Goal: Task Accomplishment & Management: Complete application form

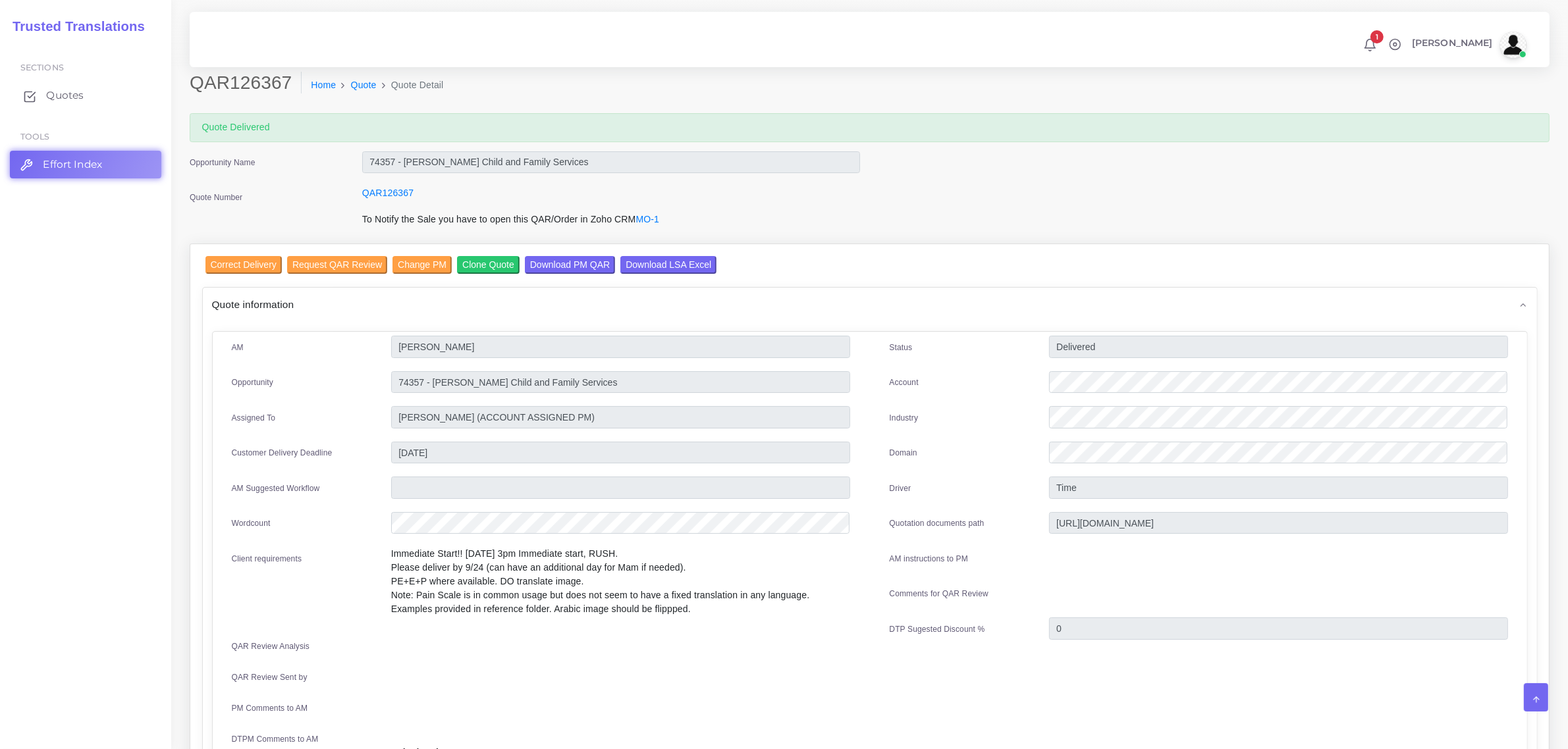
click at [66, 100] on span "Quotes" at bounding box center [64, 95] width 37 height 14
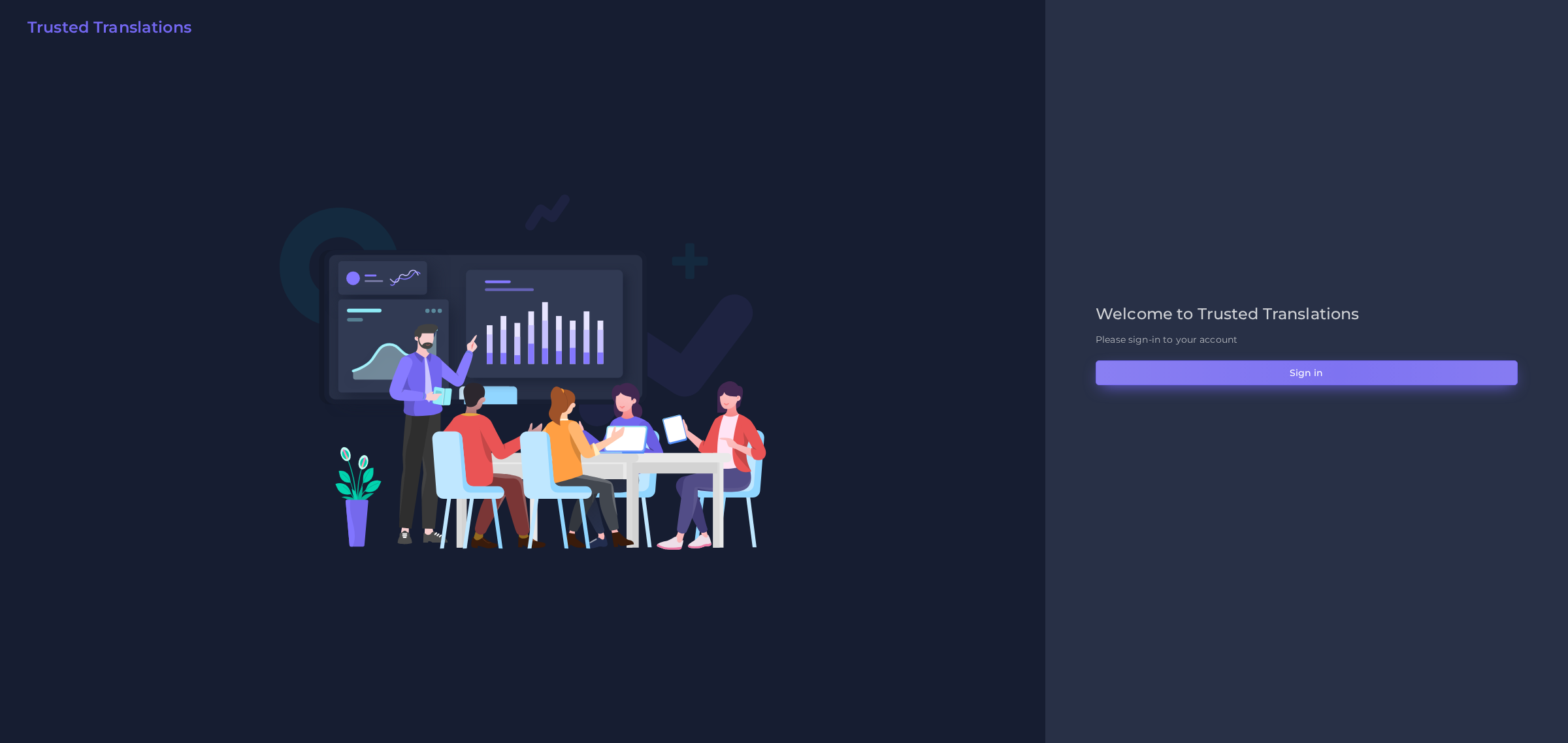
click at [1340, 372] on button "Sign in" at bounding box center [1306, 373] width 422 height 25
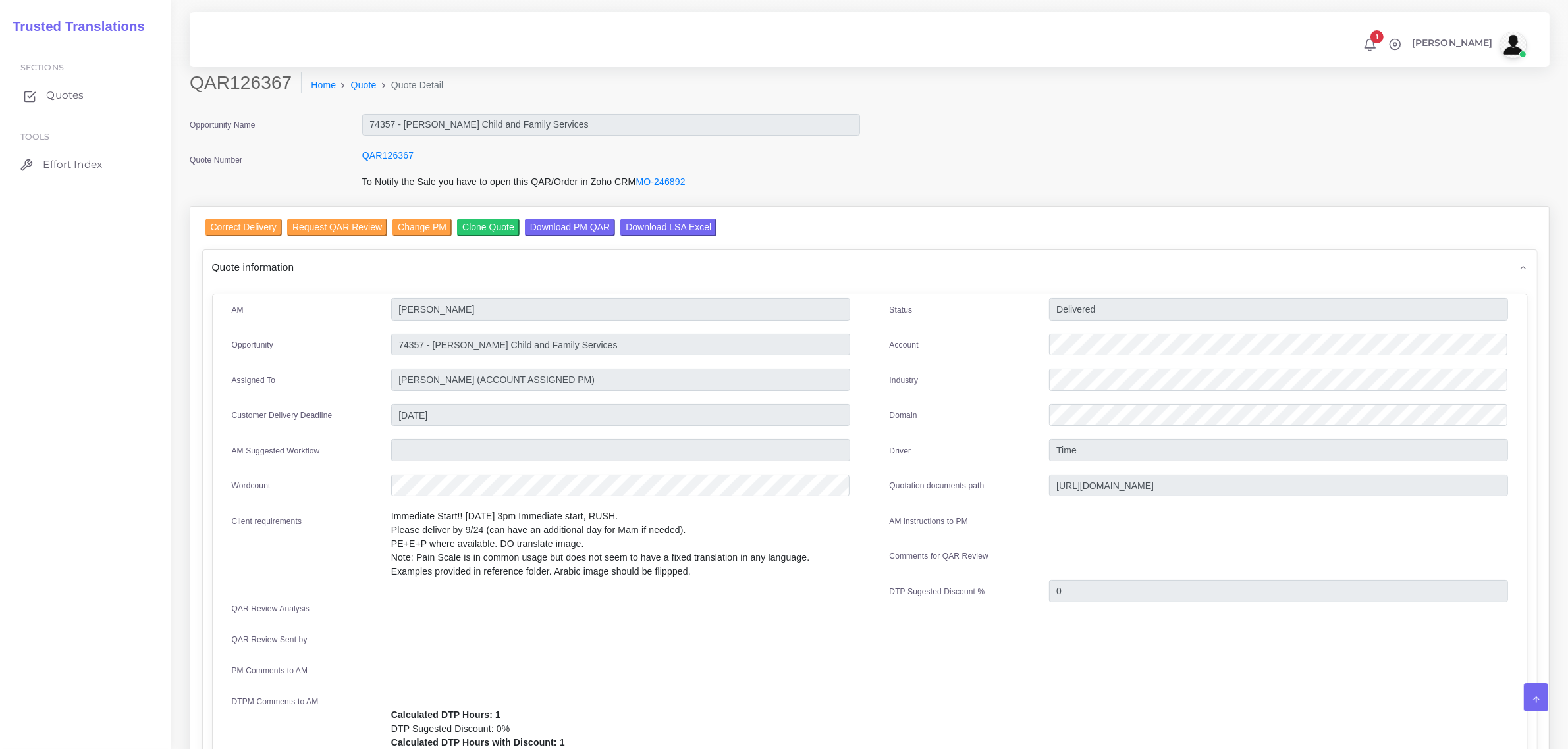
click at [61, 94] on span "Quotes" at bounding box center [64, 95] width 37 height 14
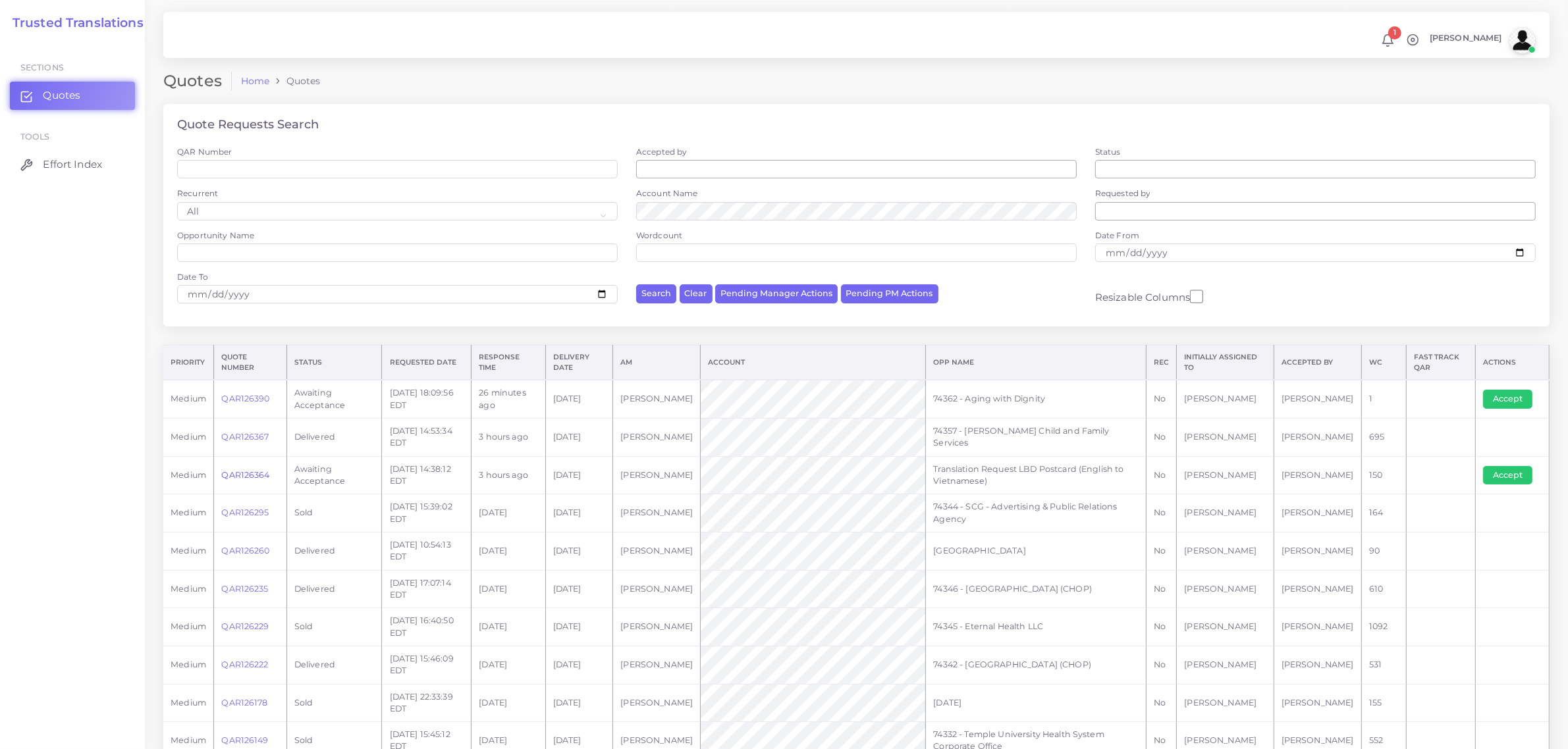
click at [249, 473] on link "QAR126364" at bounding box center [245, 475] width 48 height 10
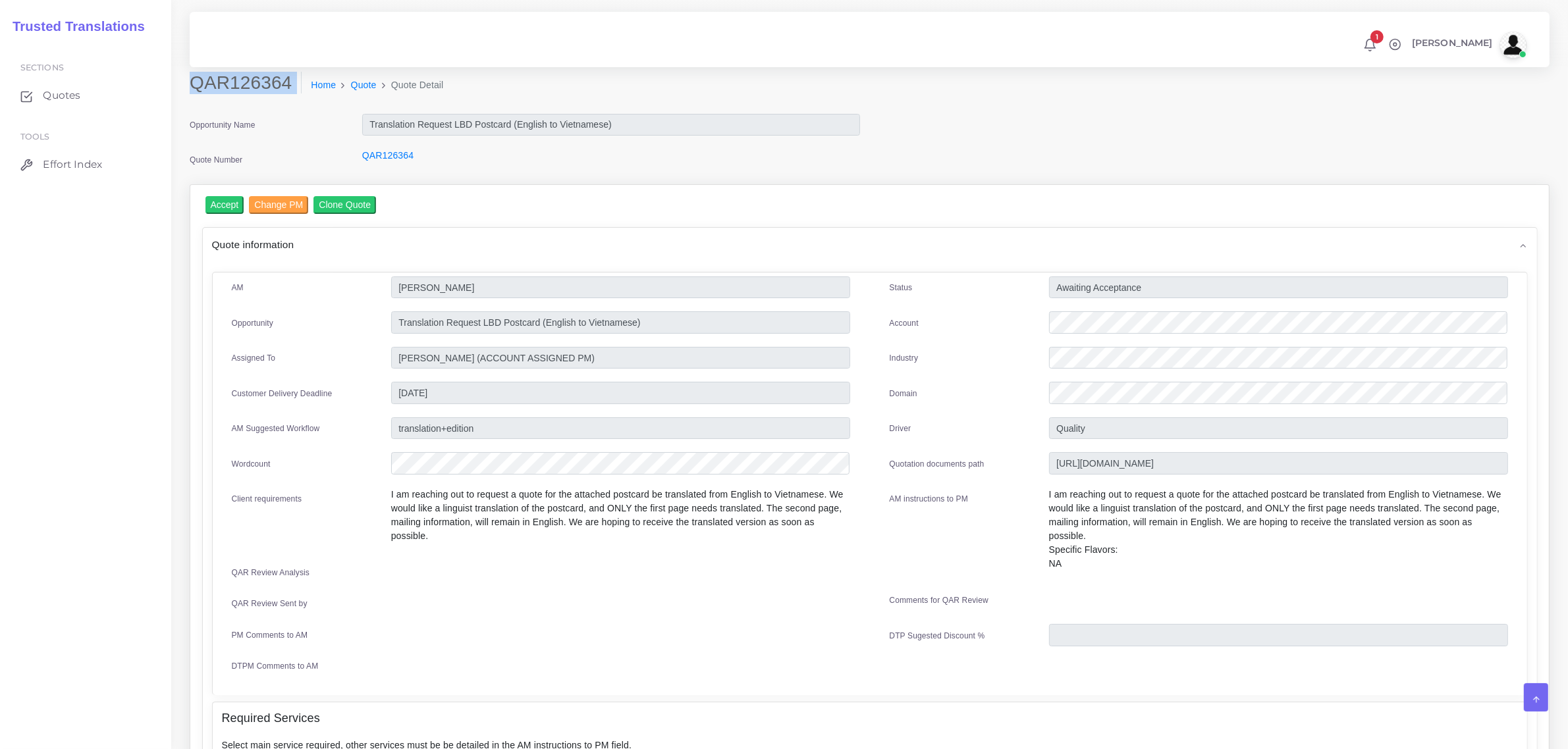
drag, startPoint x: 191, startPoint y: 84, endPoint x: 280, endPoint y: 100, distance: 90.4
click at [280, 100] on div "QAR126364 Home Quote Quote Detail" at bounding box center [697, 90] width 1034 height 37
copy div "QAR126364"
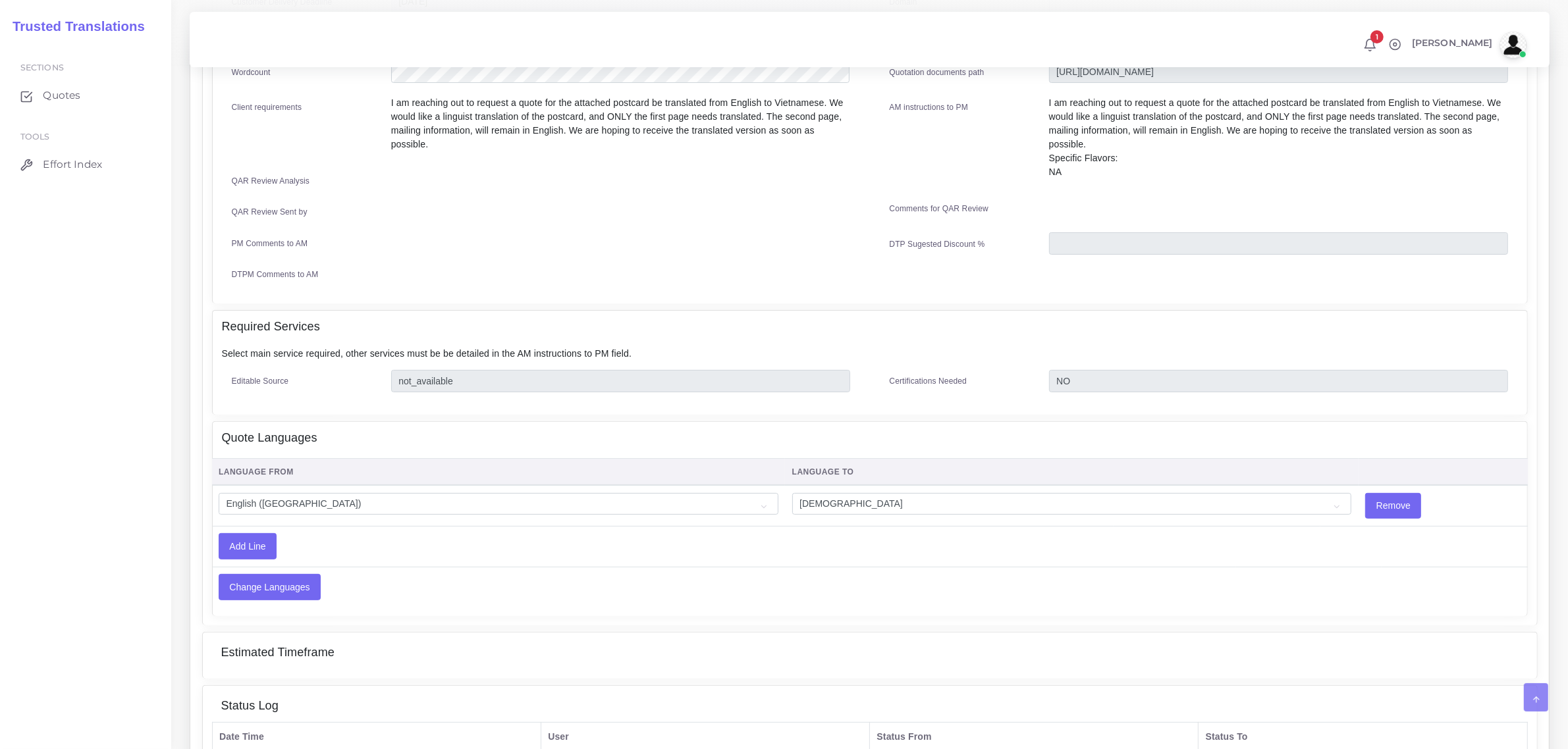
scroll to position [532, 0]
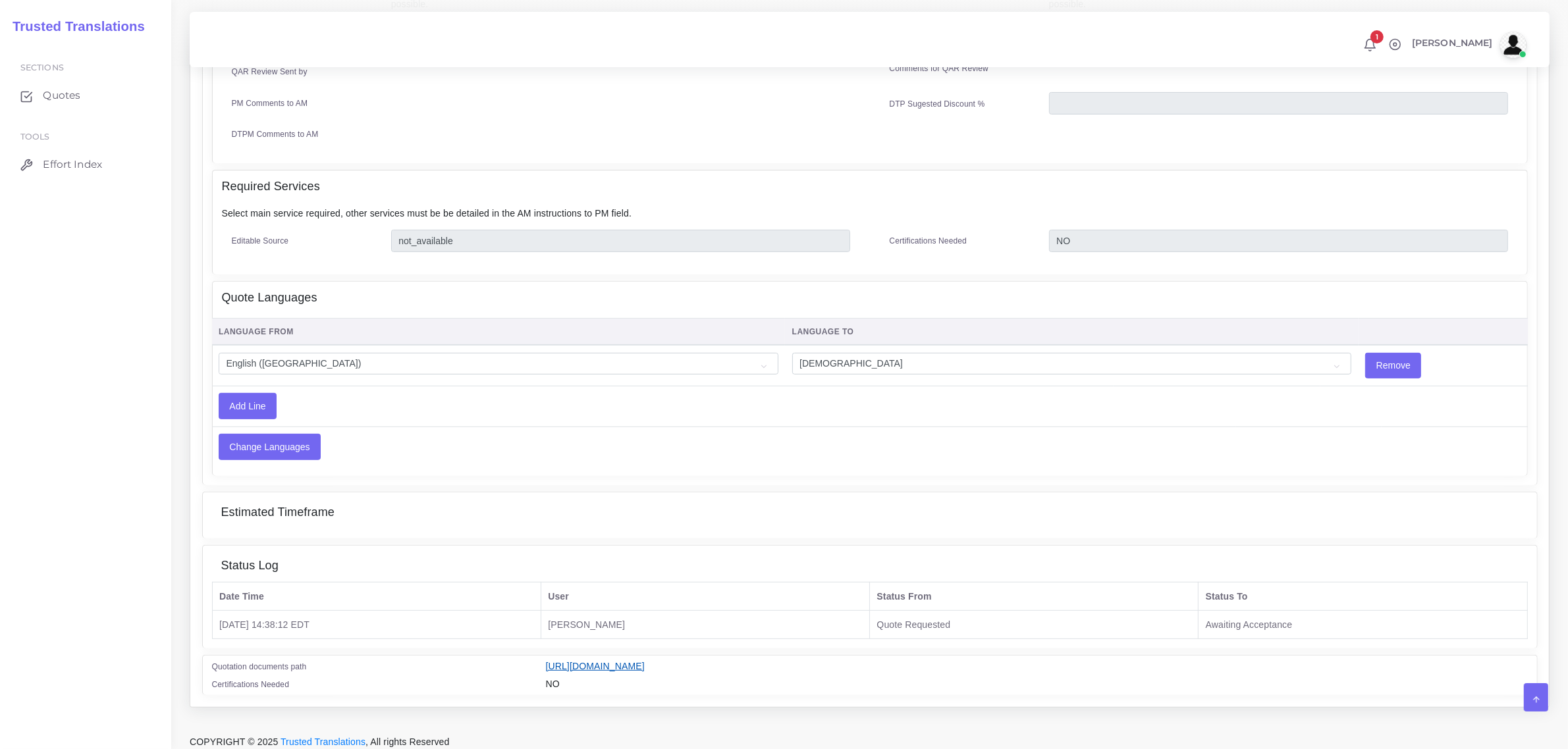
click at [645, 661] on link "[URL][DOMAIN_NAME]" at bounding box center [595, 666] width 99 height 10
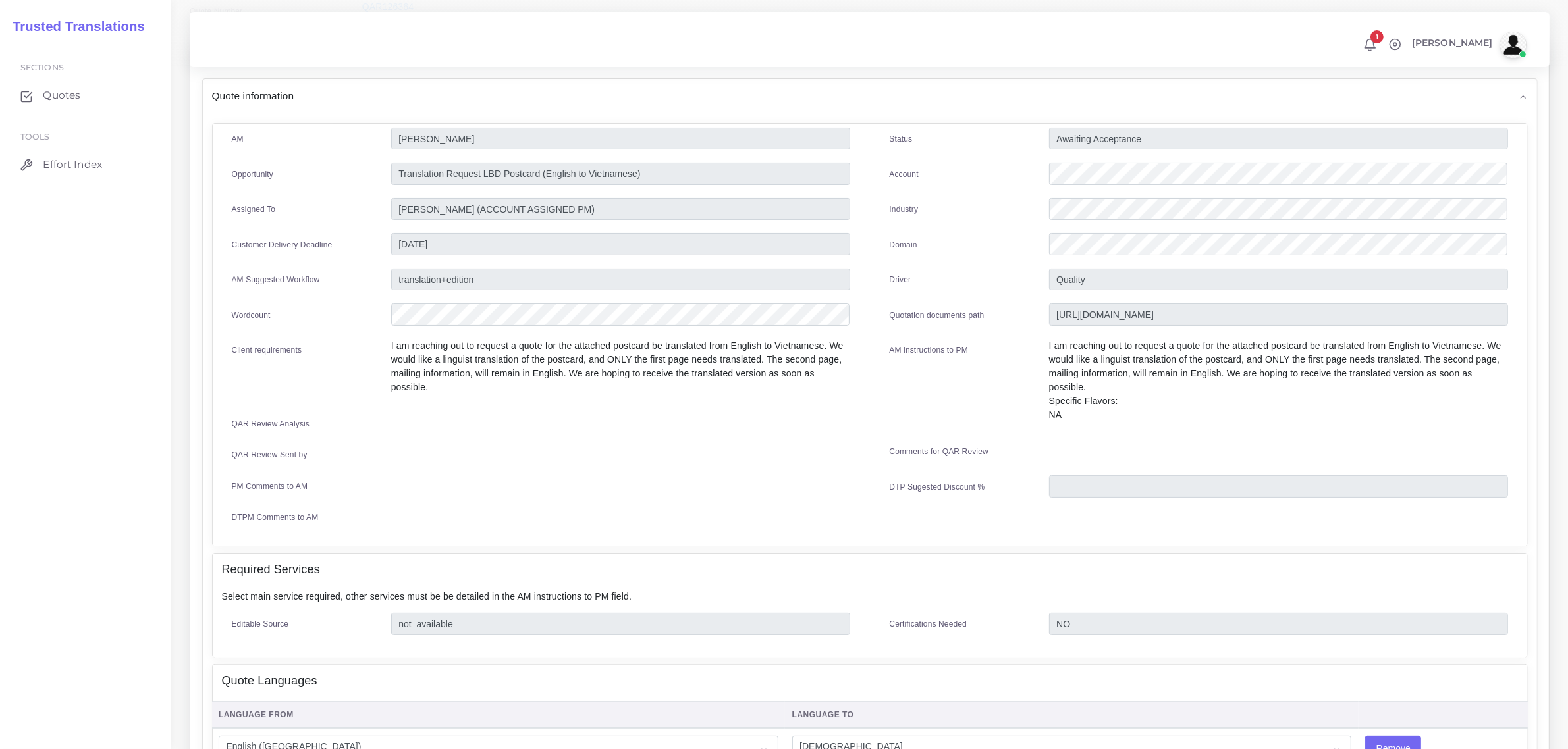
scroll to position [0, 0]
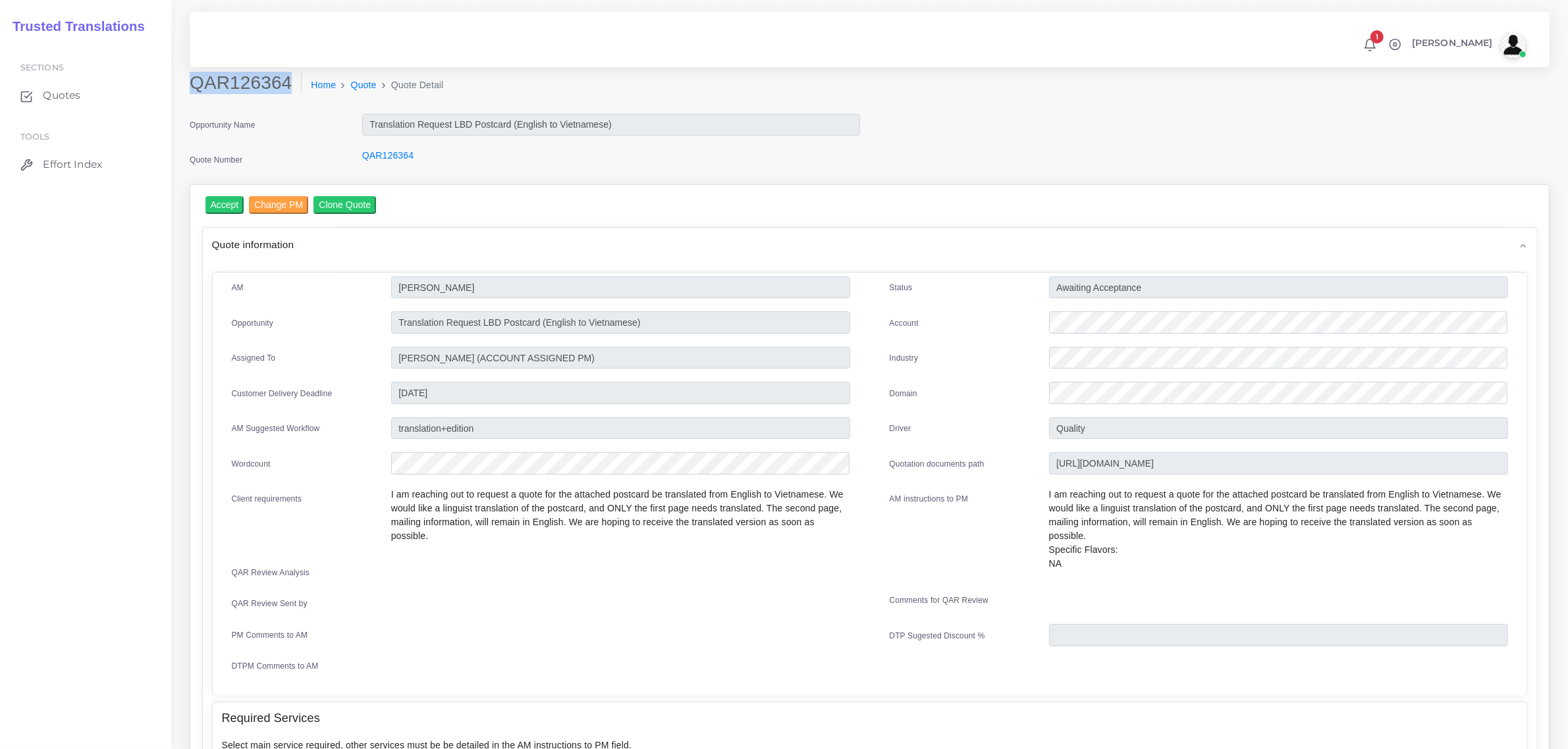
drag, startPoint x: 192, startPoint y: 80, endPoint x: 287, endPoint y: 89, distance: 95.4
click at [287, 89] on h2 "QAR126364" at bounding box center [245, 83] width 112 height 22
copy h2 "QAR126364"
click at [211, 196] on input "Accept" at bounding box center [224, 205] width 39 height 17
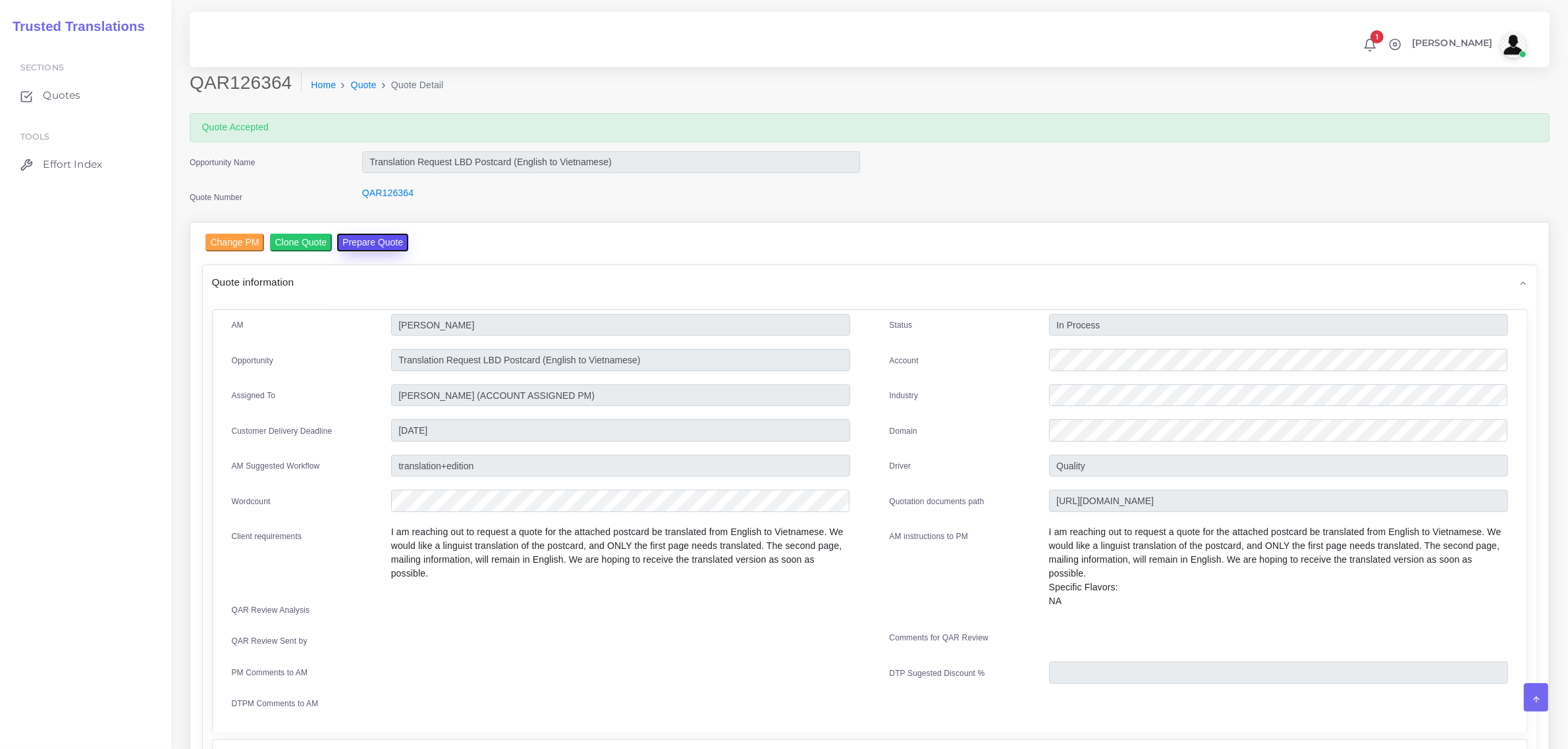
click at [358, 241] on button "Prepare Quote" at bounding box center [373, 242] width 71 height 17
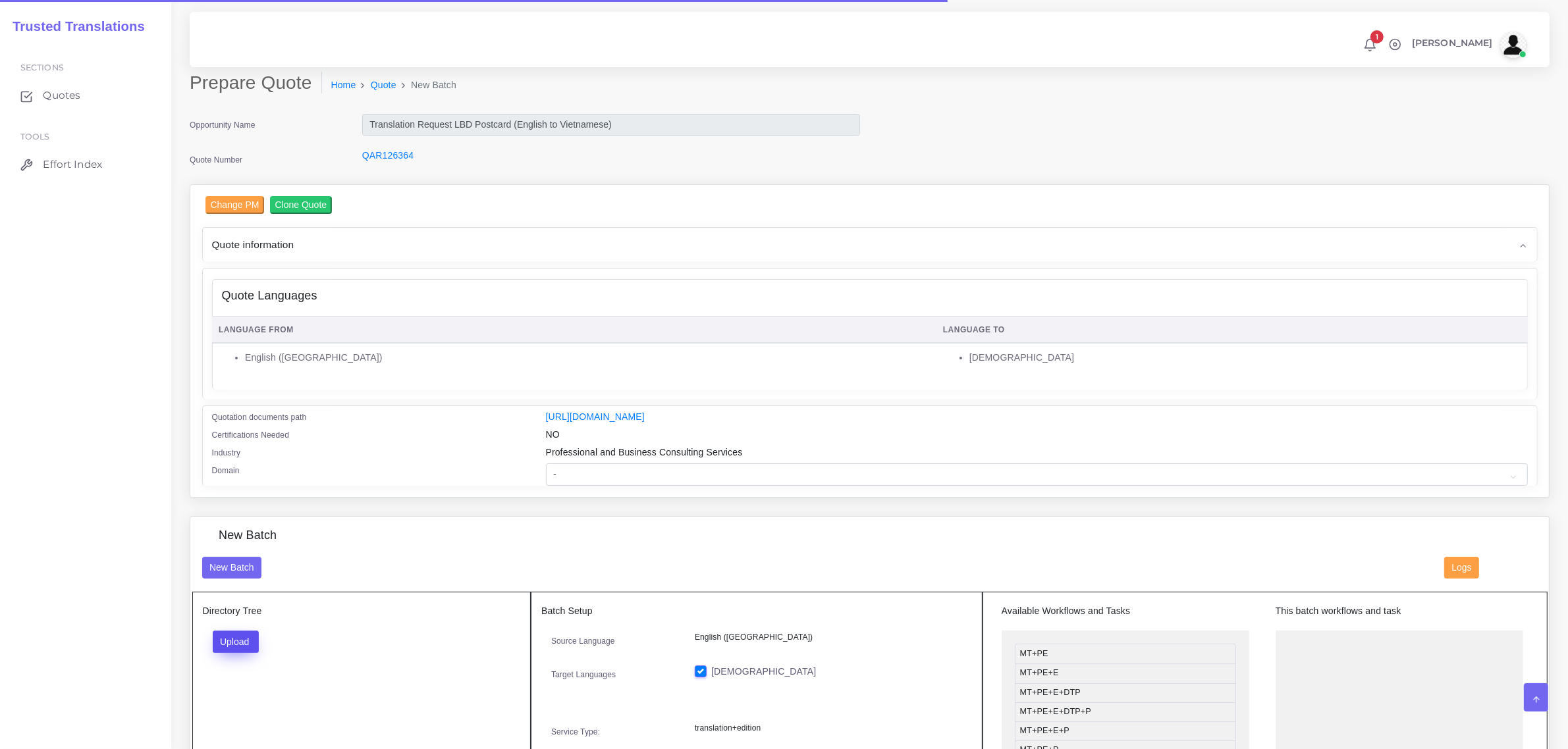
click at [245, 634] on button "Upload" at bounding box center [236, 642] width 47 height 22
click at [255, 686] on label "Files" at bounding box center [258, 691] width 91 height 17
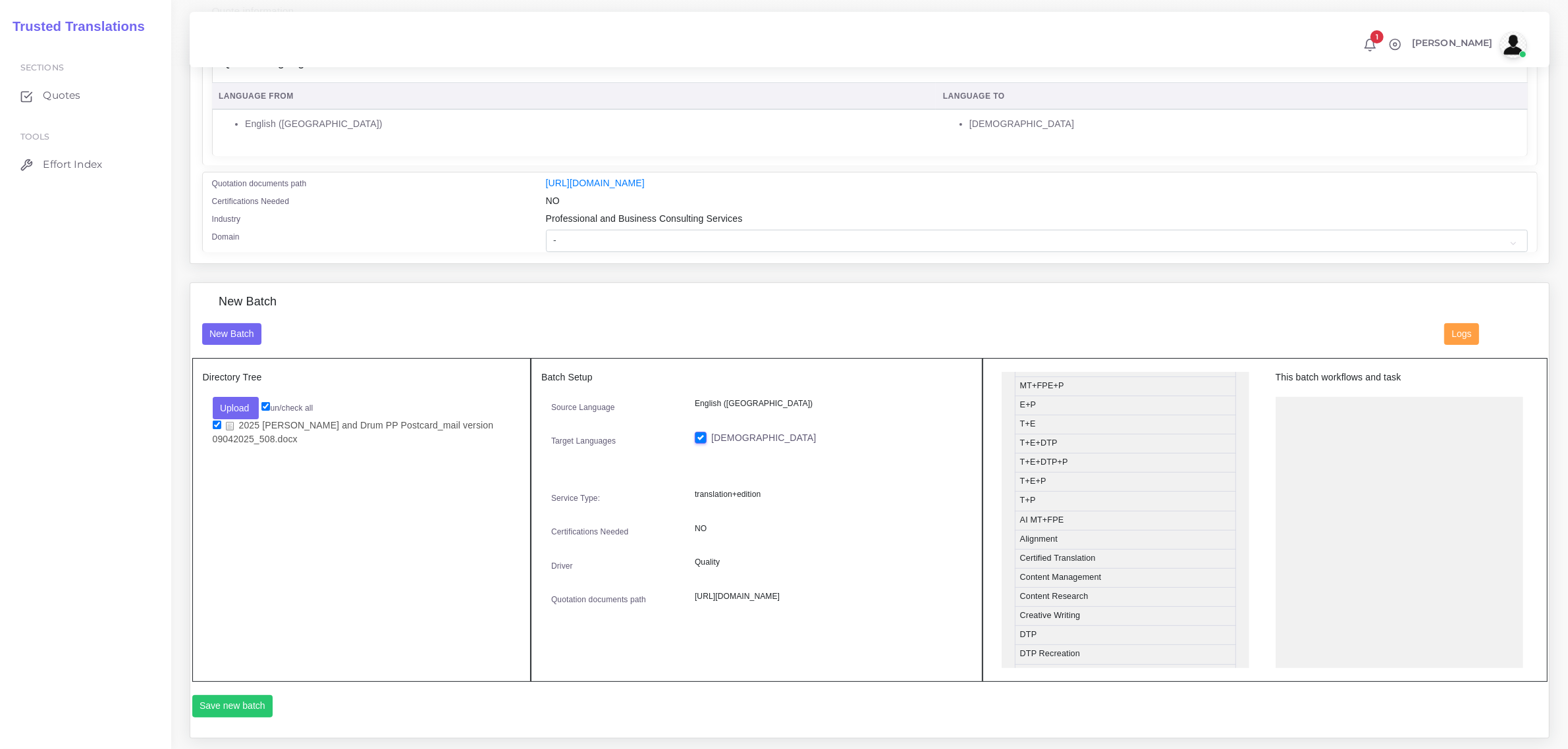
scroll to position [247, 0]
click at [1095, 637] on li "DTP" at bounding box center [1125, 633] width 221 height 20
drag, startPoint x: 1101, startPoint y: 655, endPoint x: 1361, endPoint y: 405, distance: 360.7
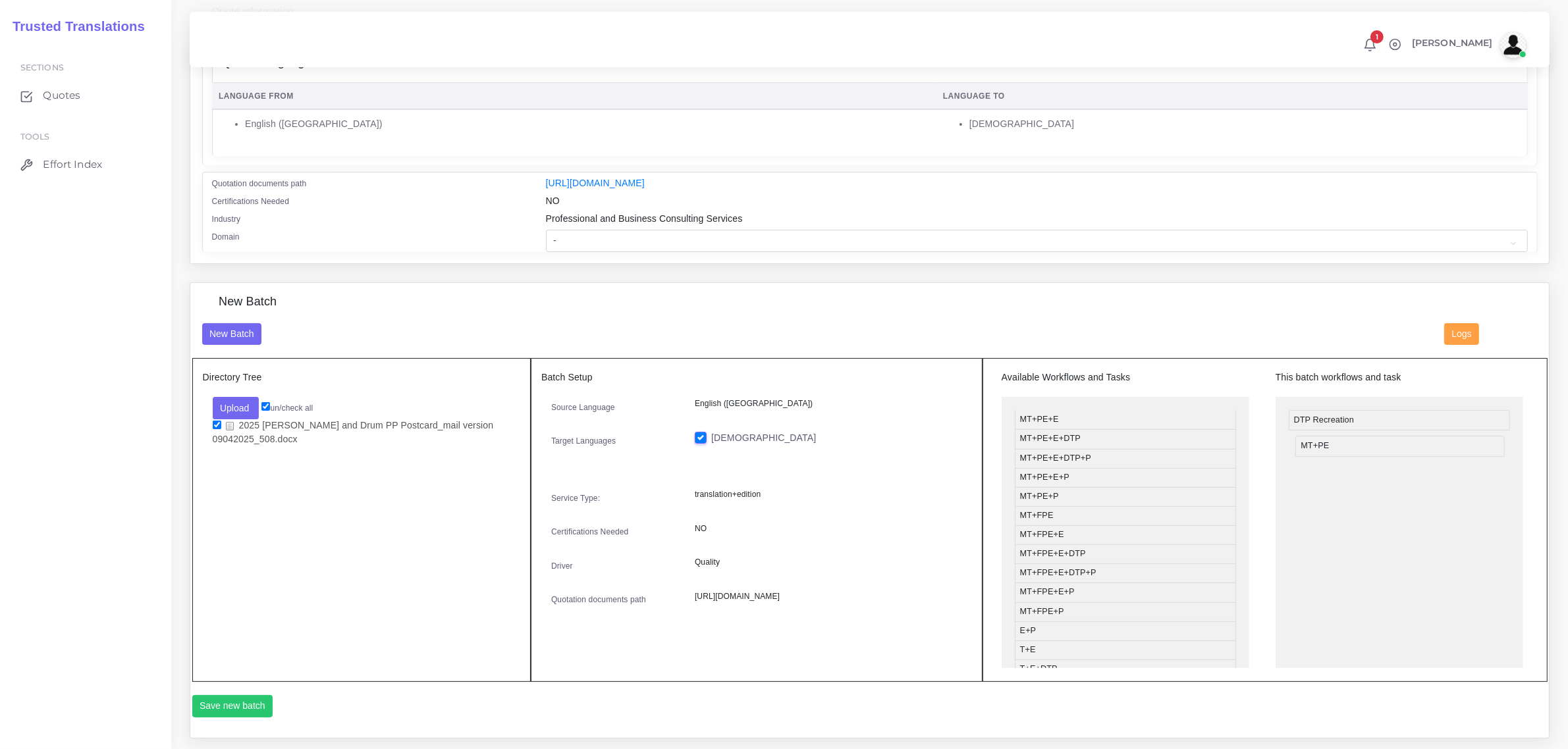
drag, startPoint x: 1057, startPoint y: 419, endPoint x: 1338, endPoint y: 444, distance: 282.1
drag, startPoint x: 1064, startPoint y: 610, endPoint x: 1335, endPoint y: 449, distance: 315.2
click at [234, 706] on button "Save new batch" at bounding box center [233, 706] width 81 height 22
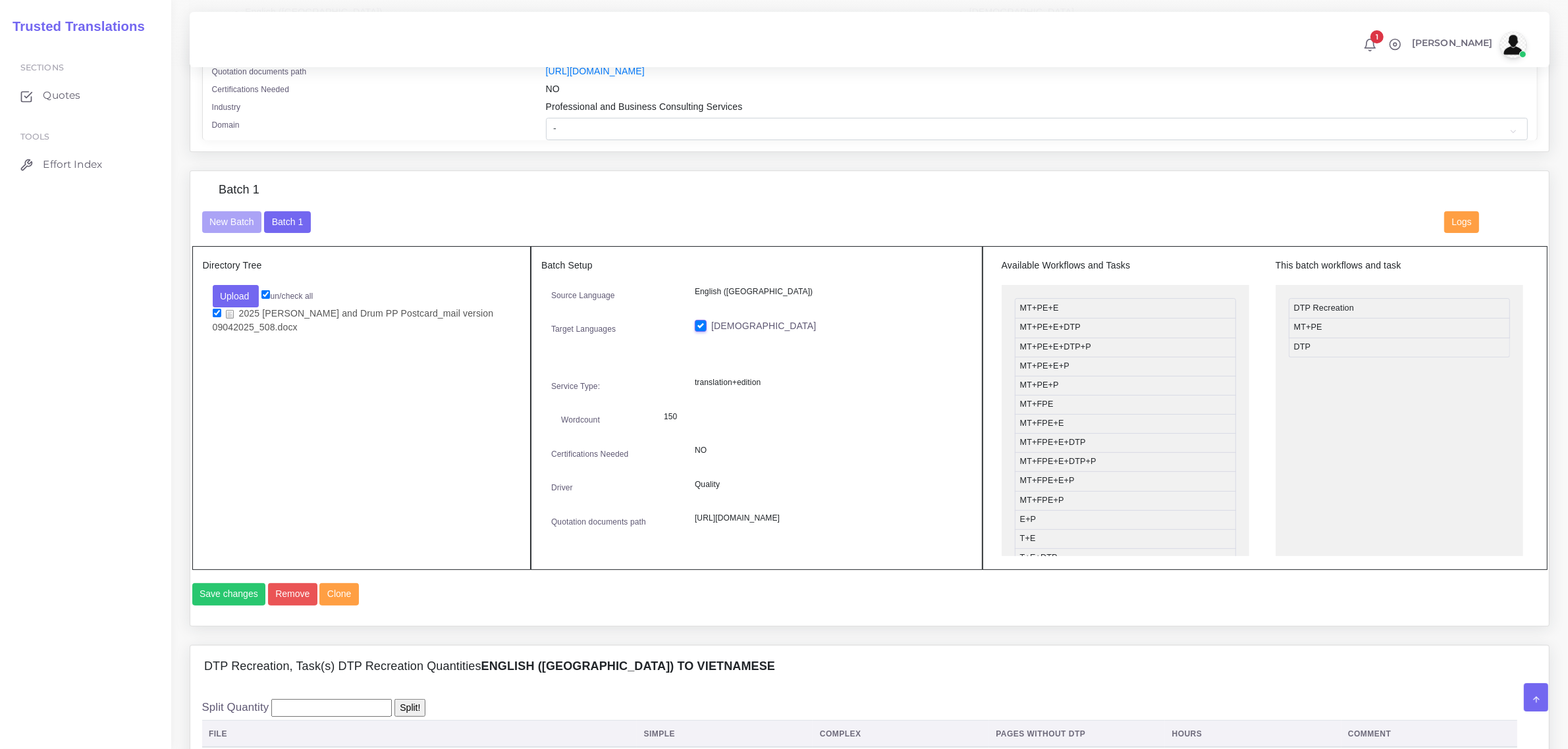
scroll to position [247, 0]
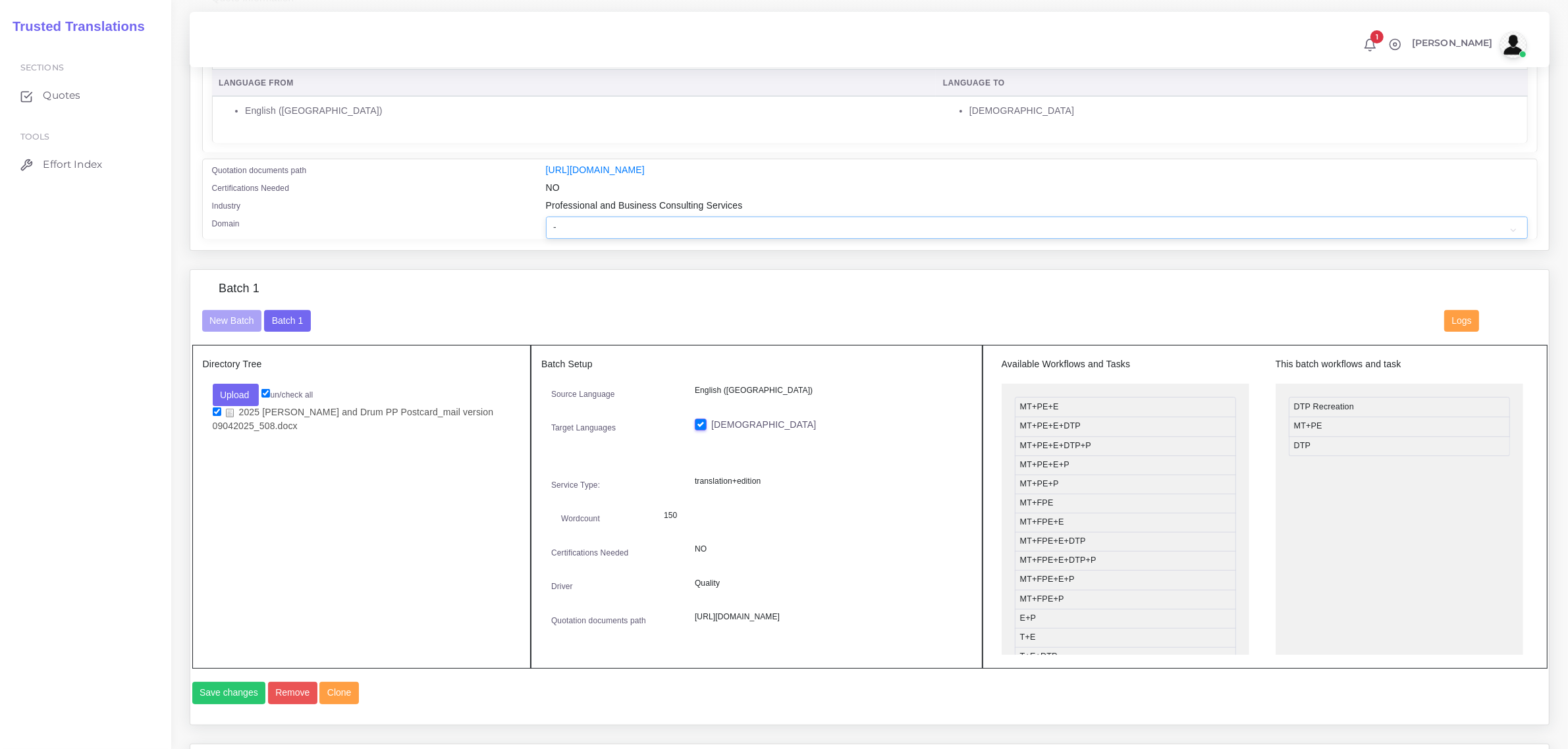
click at [587, 224] on select "- Advertising and Media Agriculture, Forestry and Fishing Architecture, Buildin…" at bounding box center [1037, 228] width 982 height 22
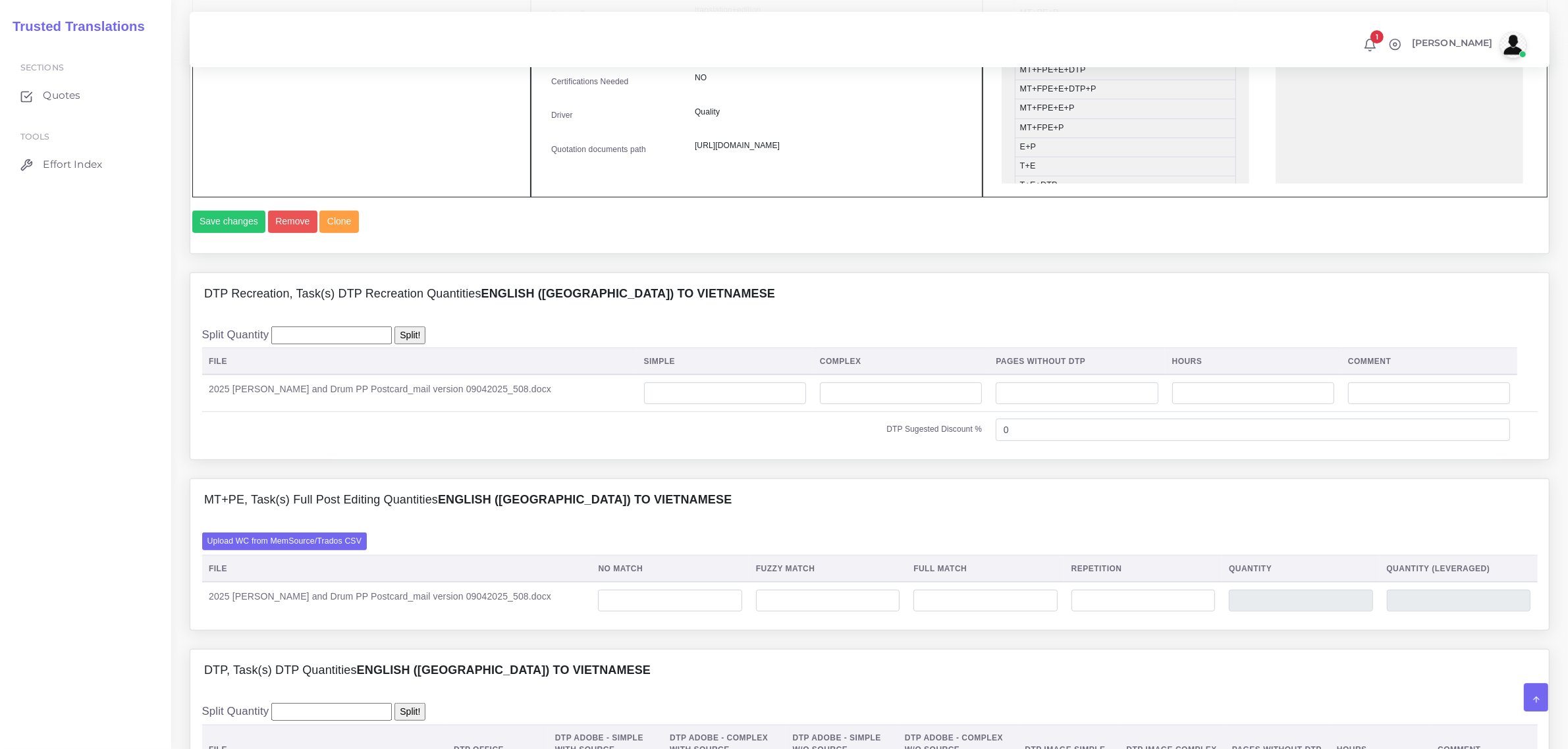
scroll to position [740, 0]
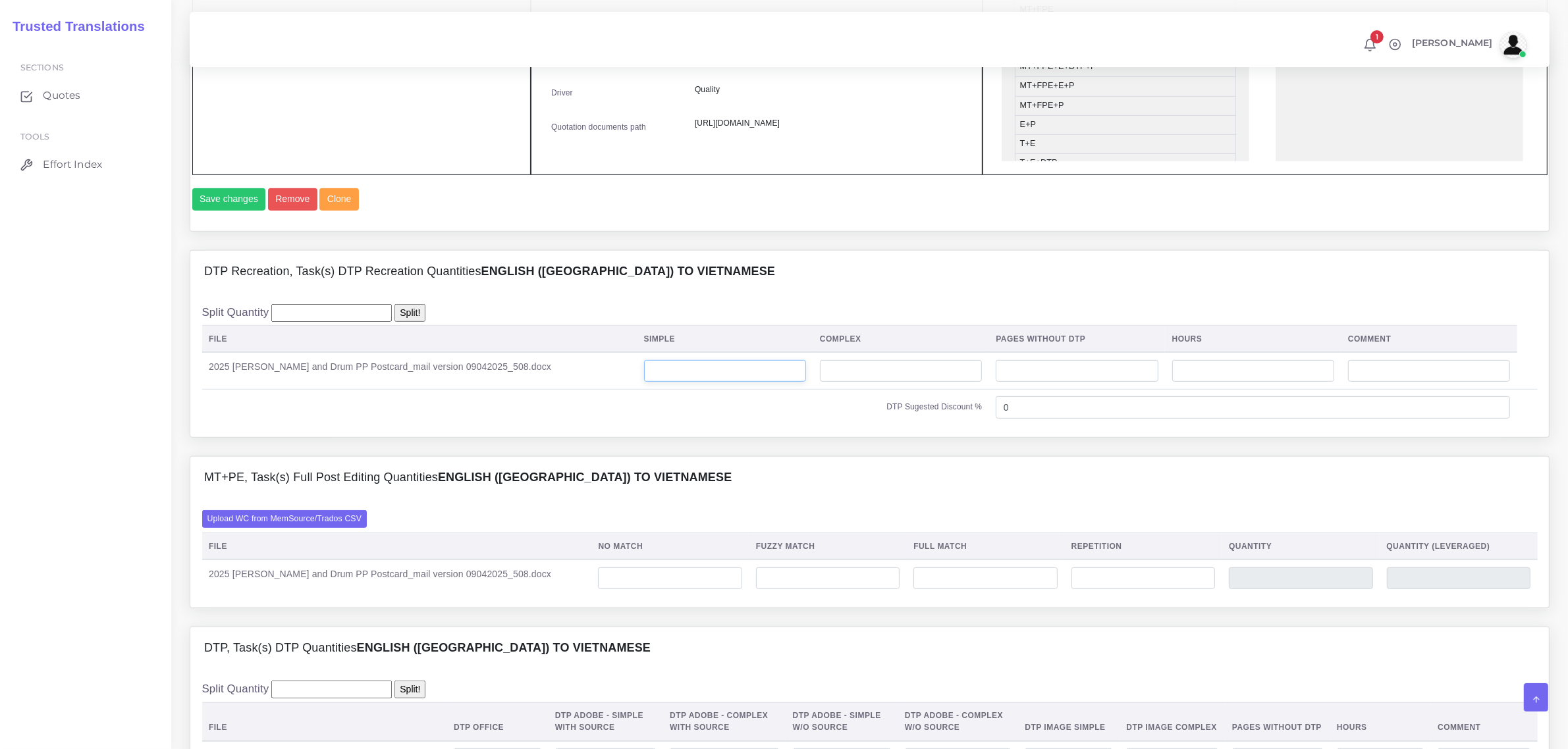
click at [706, 382] on input "number" at bounding box center [725, 371] width 162 height 22
type input "1"
click at [331, 528] on label "Upload WC from MemSource/Trados CSV" at bounding box center [284, 519] width 166 height 17
click at [0, 0] on input "Upload WC from MemSource/Trados CSV" at bounding box center [0, 0] width 0 height 0
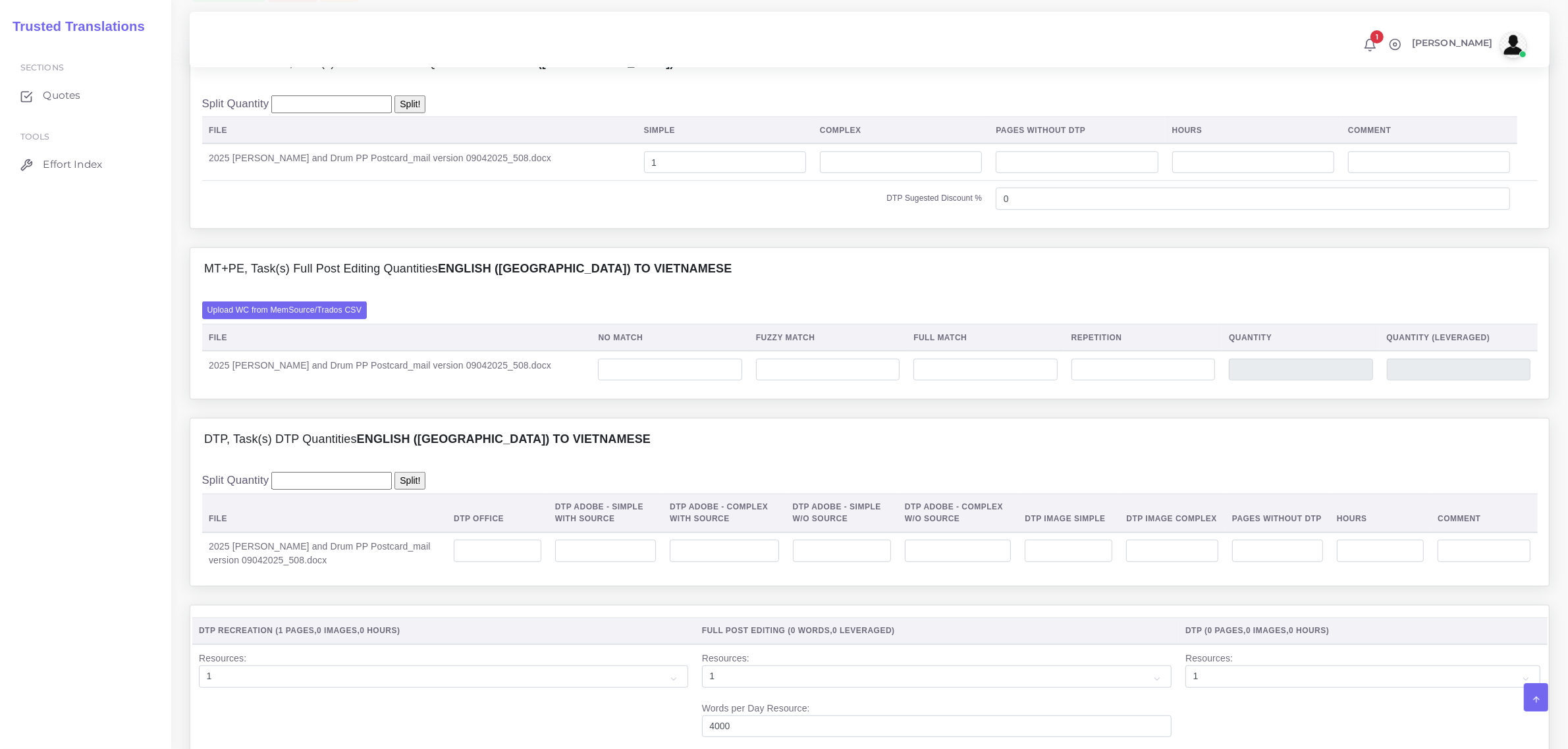
scroll to position [1070, 0]
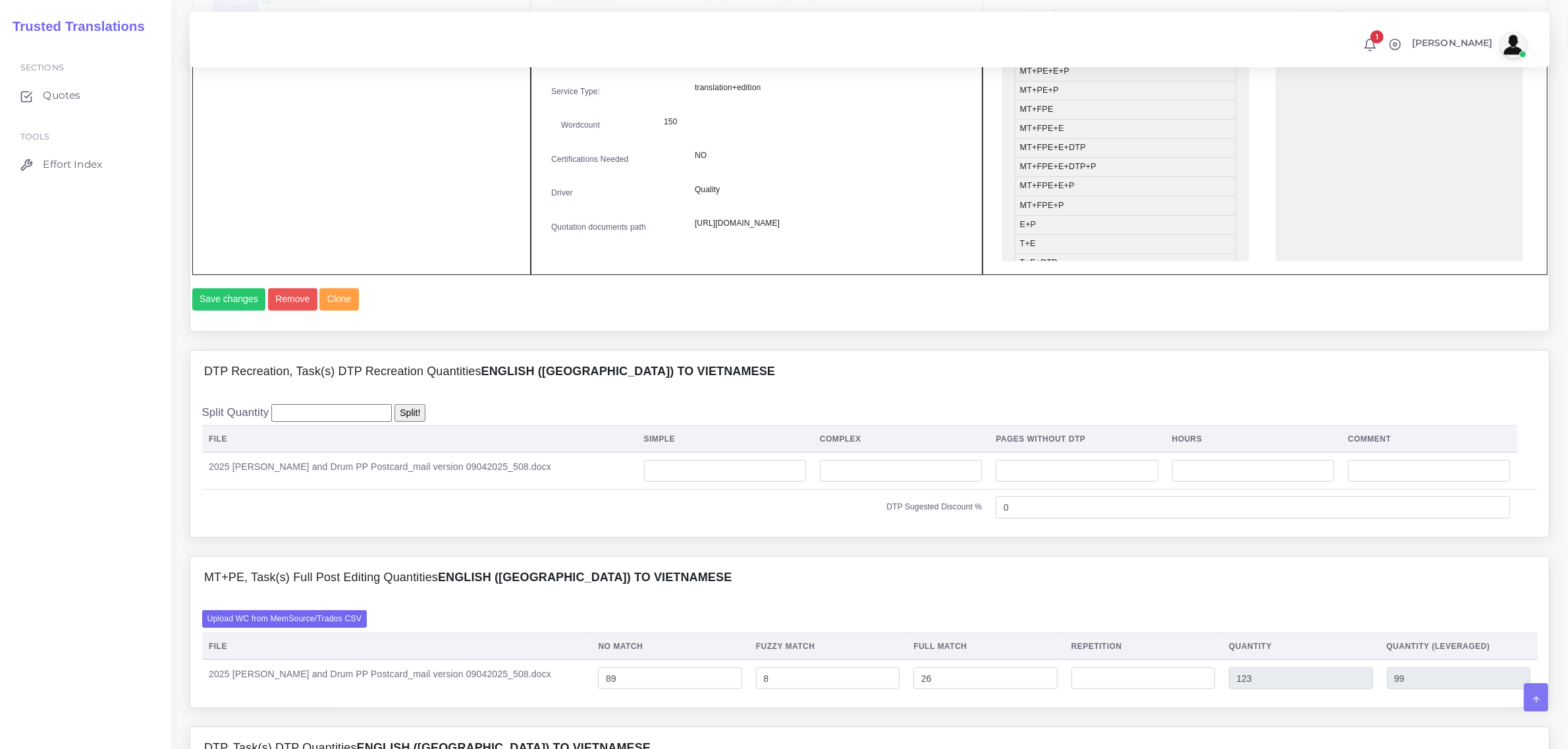
scroll to position [823, 0]
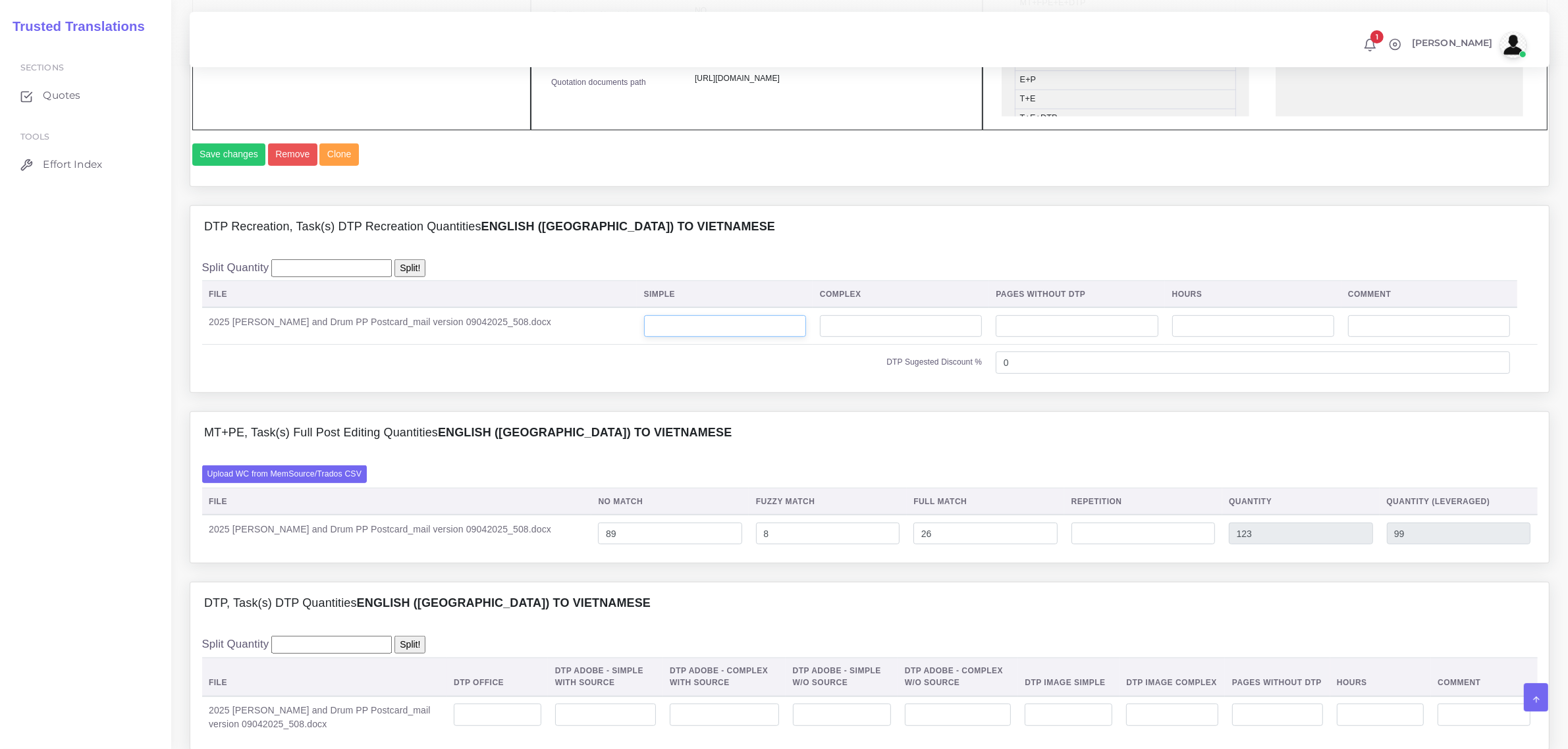
click at [683, 338] on input "number" at bounding box center [725, 326] width 162 height 22
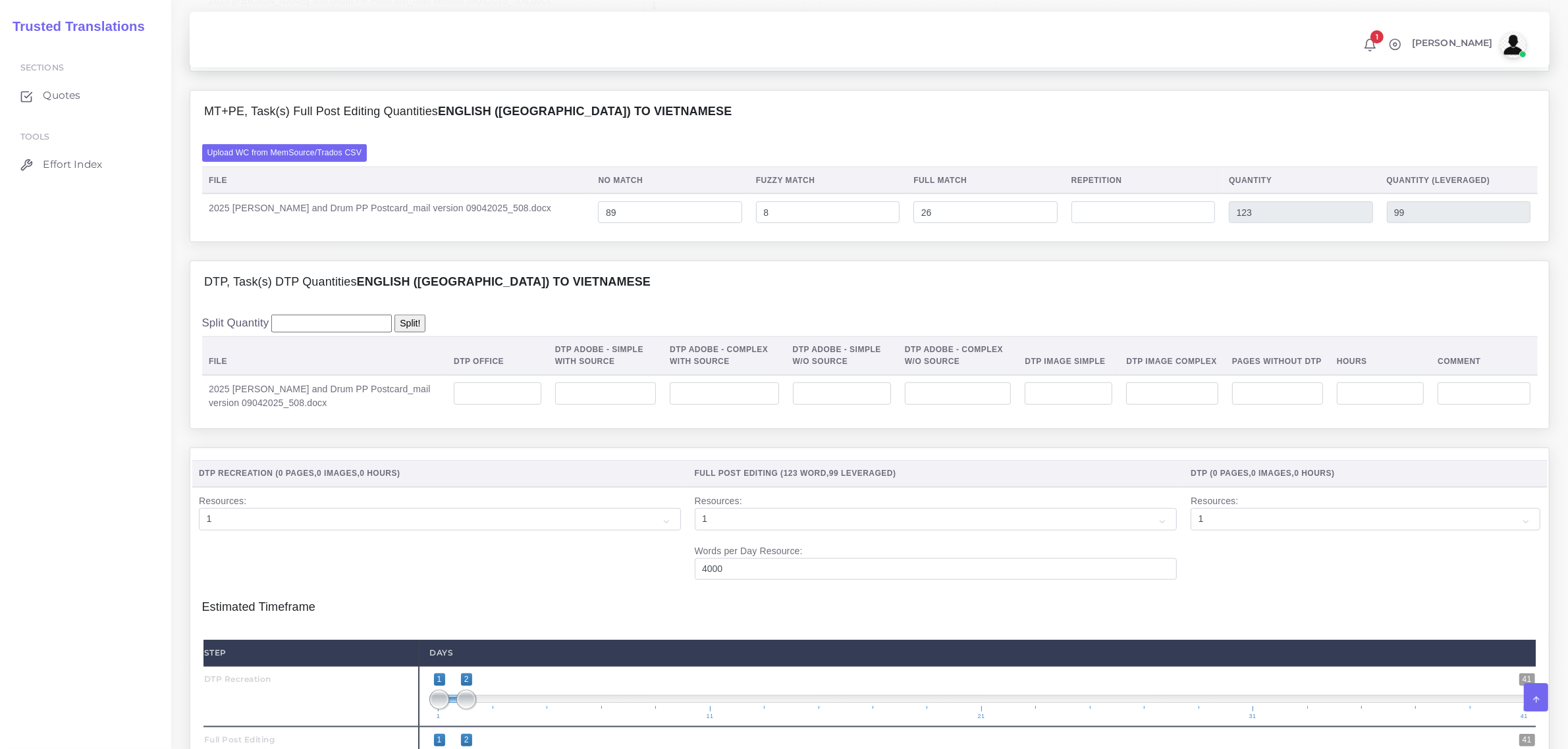
scroll to position [1152, 0]
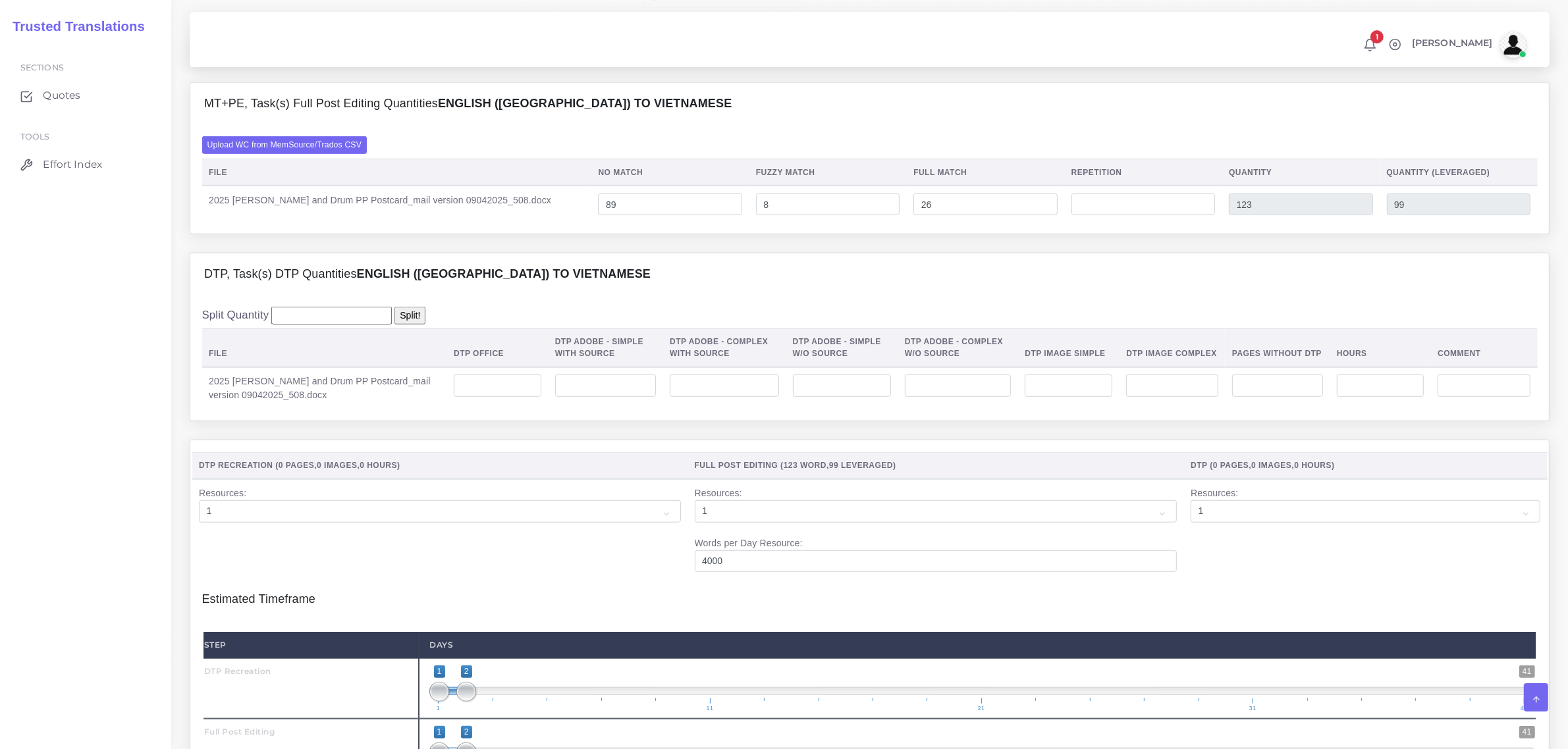
type input "1"
click at [519, 397] on input "number" at bounding box center [497, 386] width 88 height 22
click at [569, 397] on input "number" at bounding box center [605, 386] width 101 height 22
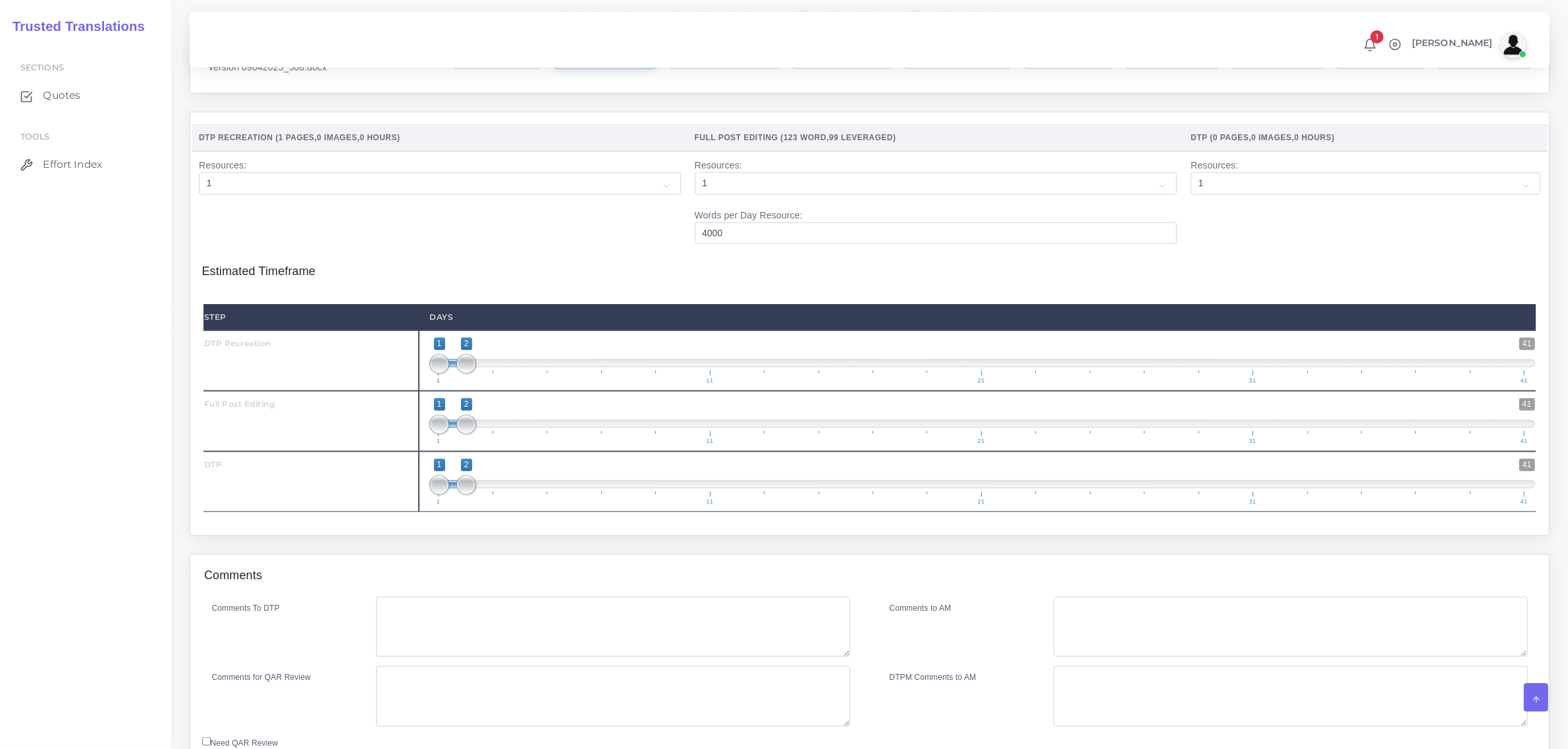
scroll to position [1481, 0]
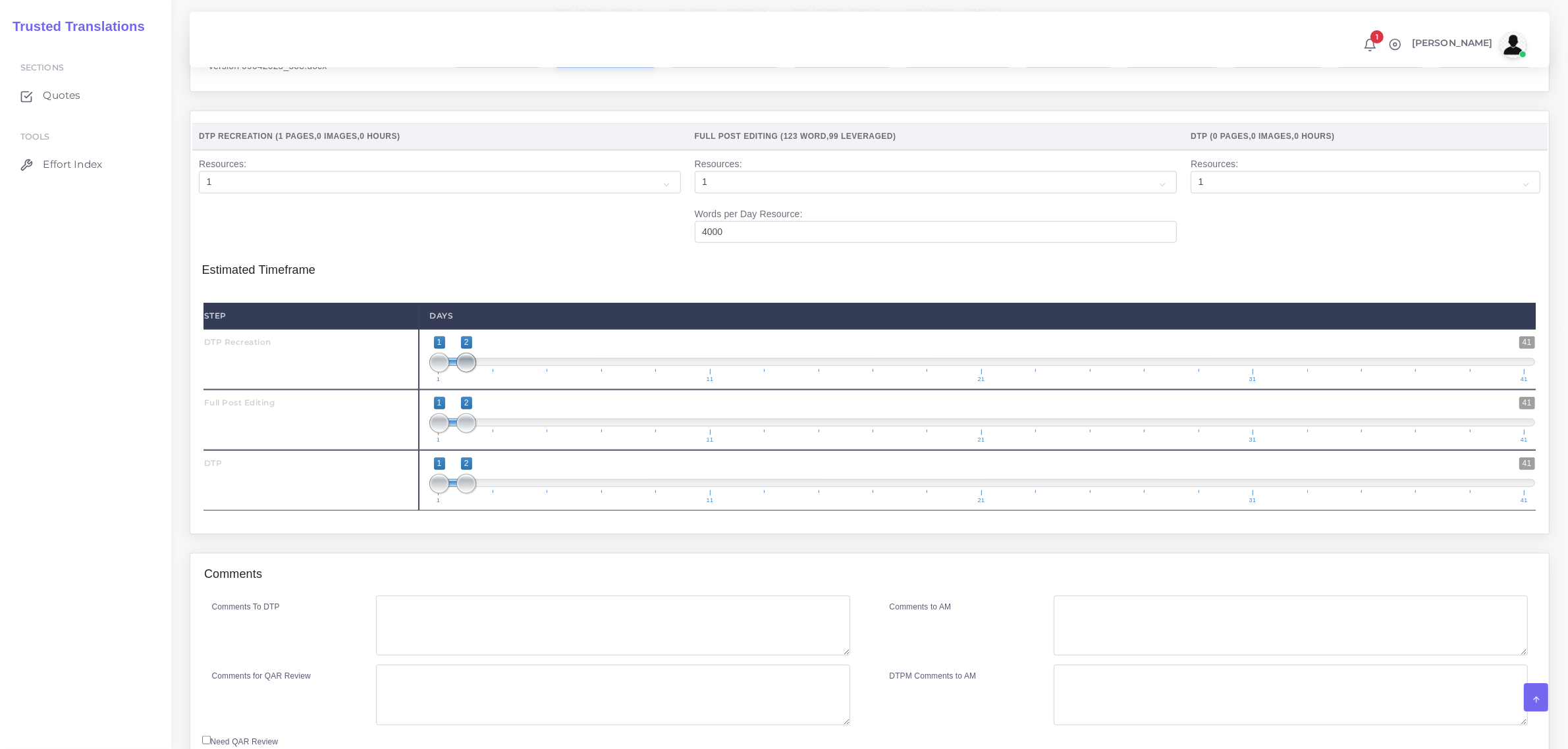
type input "1"
type input "1;1"
drag, startPoint x: 471, startPoint y: 393, endPoint x: 436, endPoint y: 410, distance: 38.9
click at [436, 382] on span "1 41 1 2 1 — 2 1 11 21 31 41" at bounding box center [982, 359] width 1106 height 46
type input "2;2"
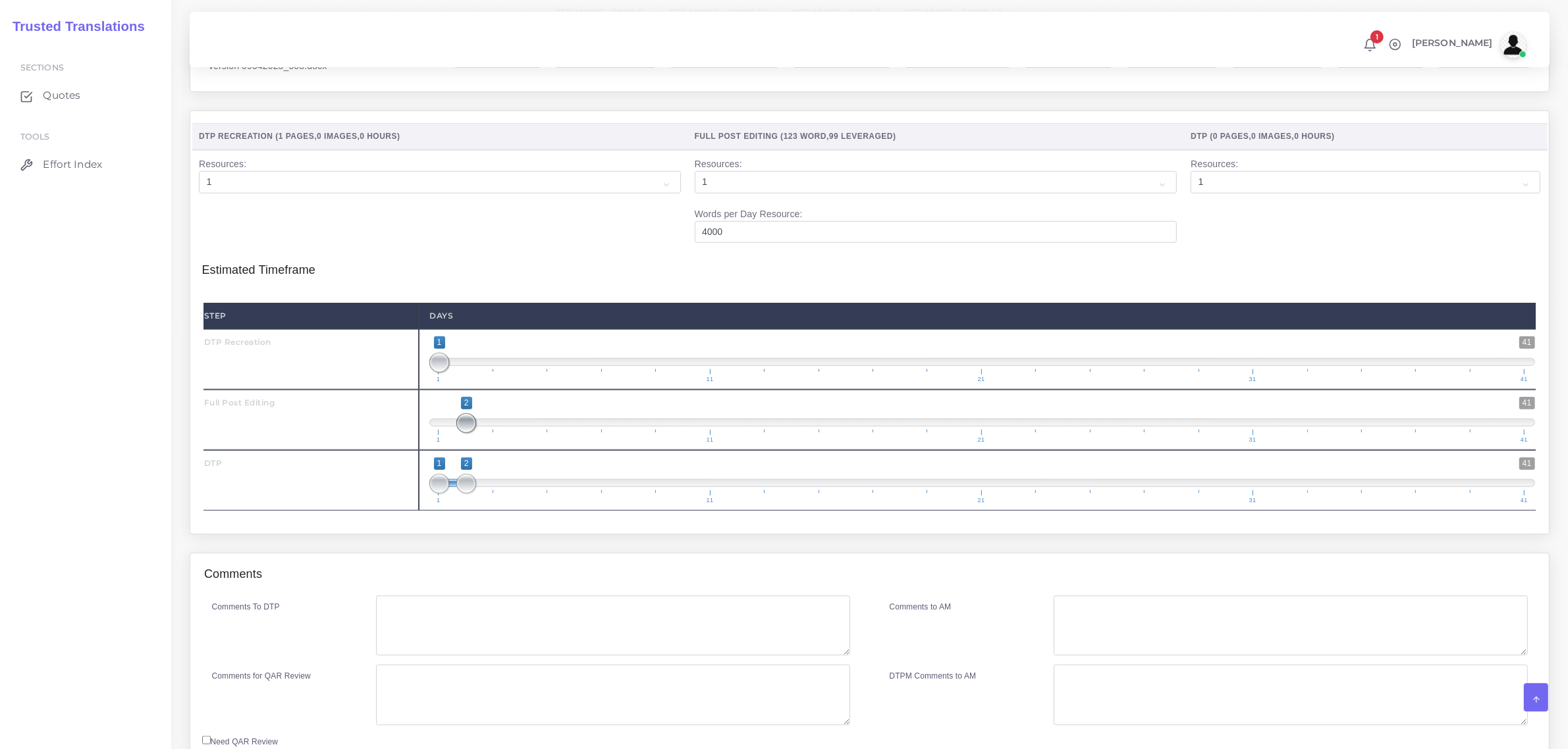
drag, startPoint x: 443, startPoint y: 447, endPoint x: 455, endPoint y: 498, distance: 52.4
click at [461, 443] on span "1 41 2 2 2 — 2 1 11 21 31 41" at bounding box center [982, 420] width 1106 height 46
type input "2;2"
drag, startPoint x: 440, startPoint y: 512, endPoint x: 474, endPoint y: 522, distance: 35.4
click at [462, 494] on span at bounding box center [466, 484] width 20 height 20
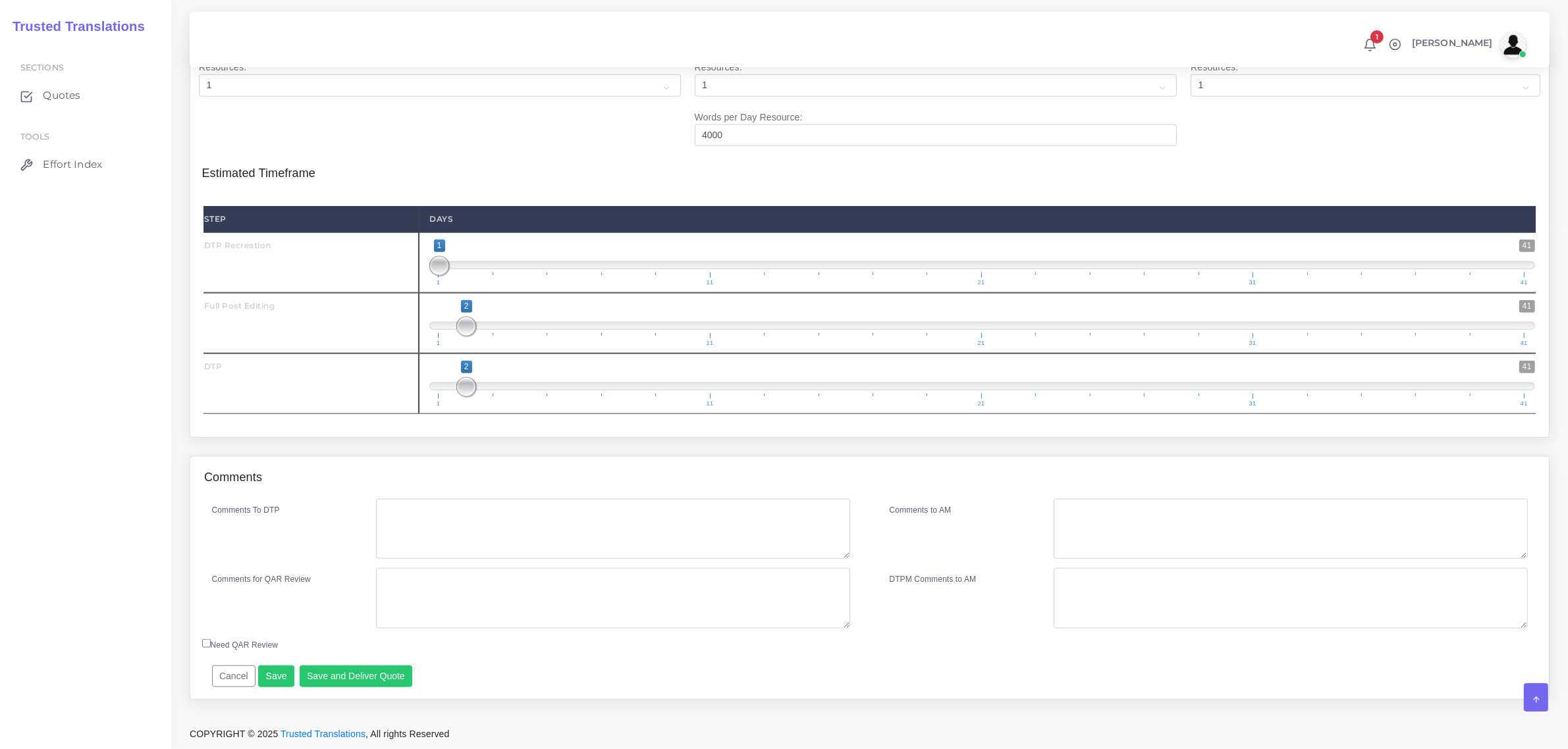
scroll to position [1607, 0]
click at [420, 529] on textarea "Comments To DTP" at bounding box center [613, 529] width 474 height 61
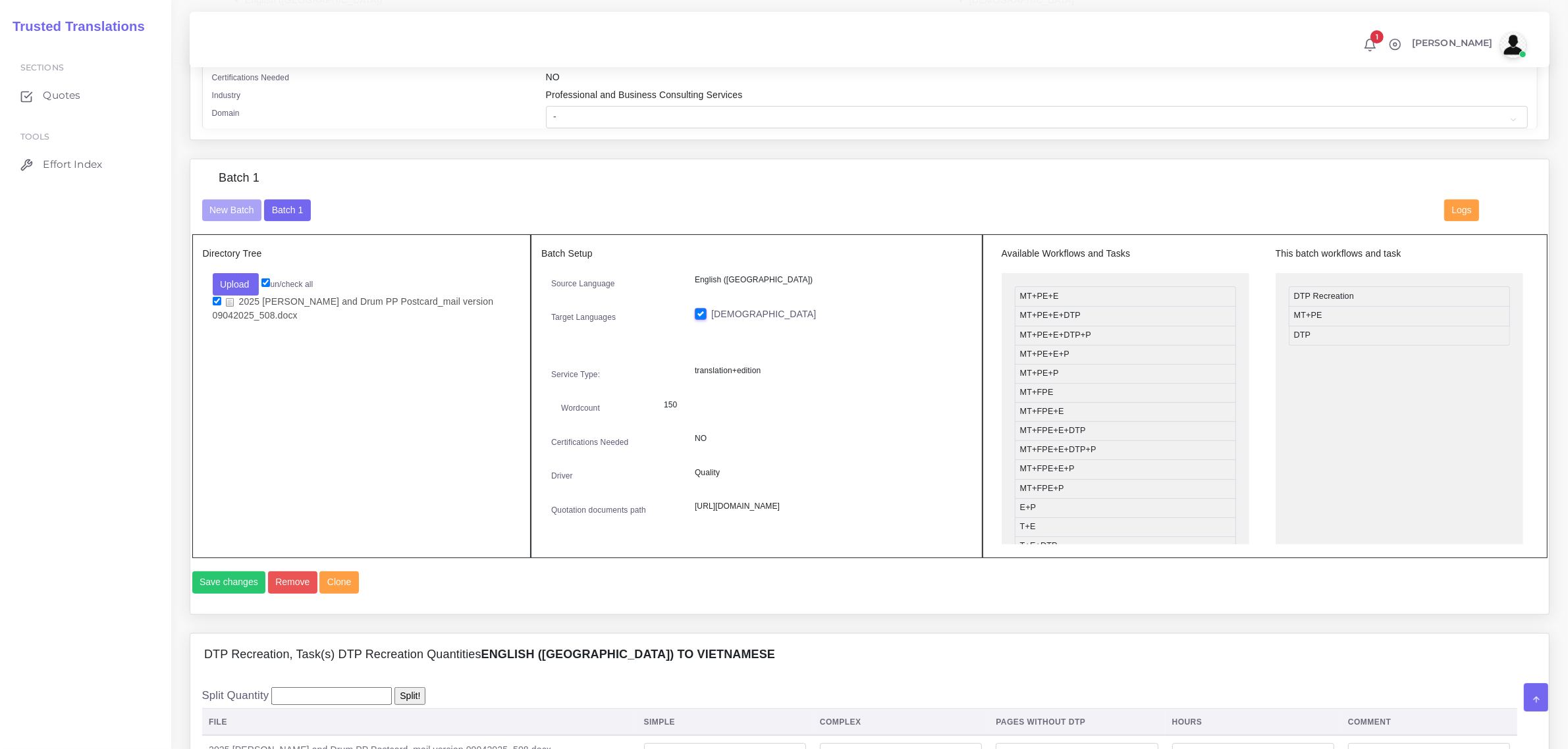
scroll to position [373, 0]
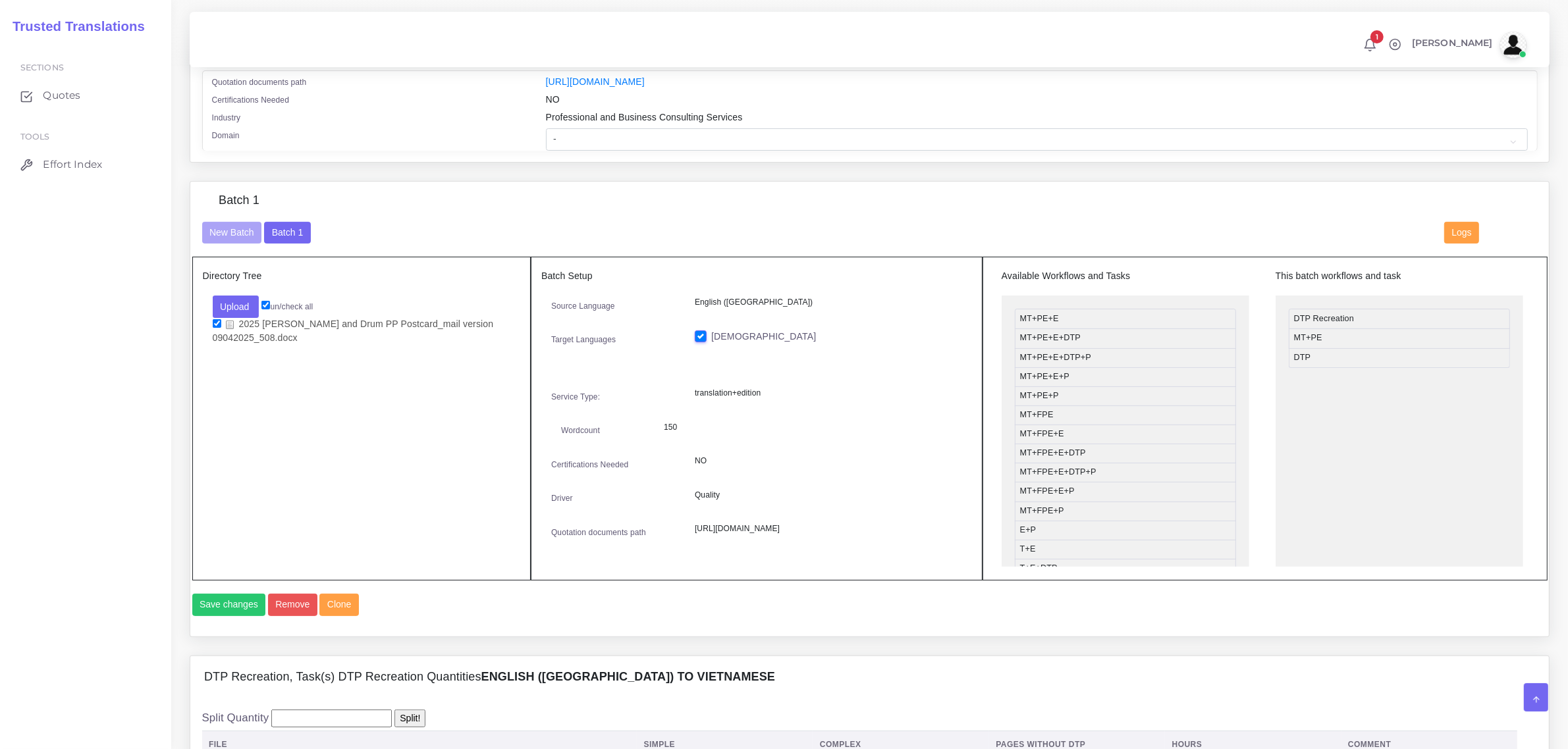
type textarea "no specific instrucitons."
click at [700, 133] on select "- Advertising and Media Agriculture, Forestry and Fishing Architecture, Buildin…" at bounding box center [1037, 139] width 982 height 22
select select "Architecture, Building and Construction"
click at [546, 128] on select "- Advertising and Media Agriculture, Forestry and Fishing Architecture, Buildin…" at bounding box center [1037, 139] width 982 height 22
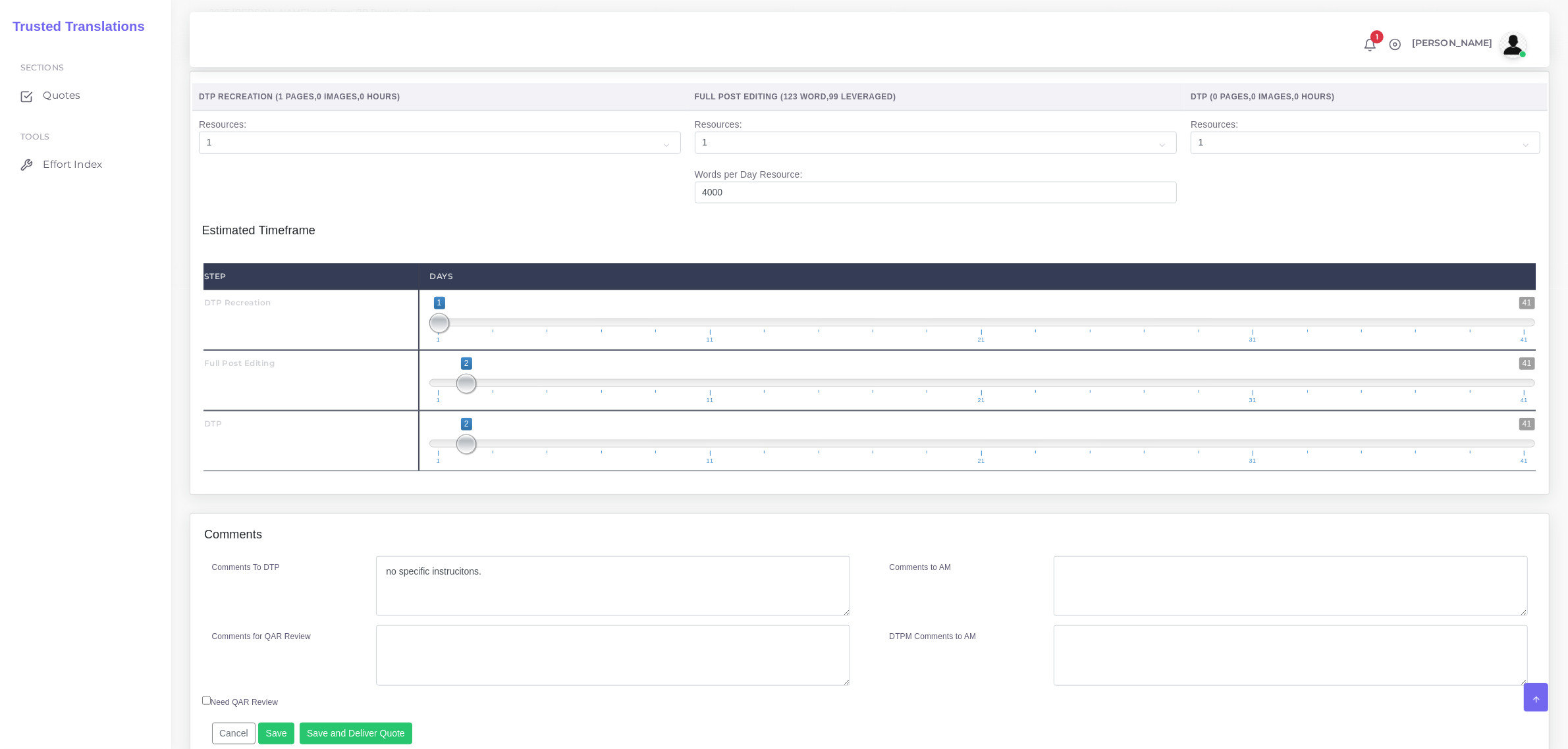
scroll to position [1607, 0]
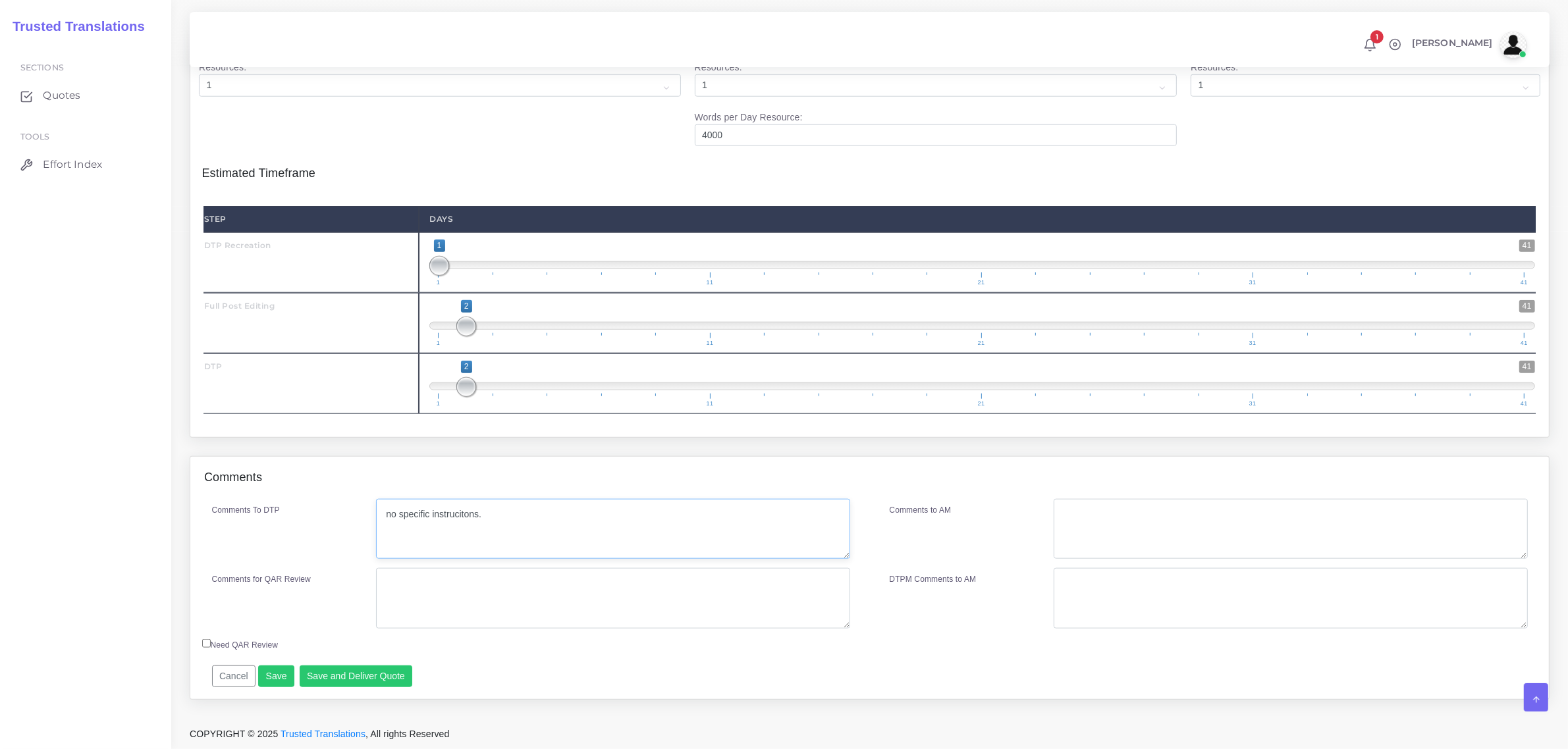
click at [462, 517] on textarea "no specific instrucitons." at bounding box center [613, 529] width 474 height 61
click at [481, 515] on textarea "no specific instructitons." at bounding box center [613, 529] width 474 height 61
type textarea "no specific instructions."
click at [390, 675] on button "Save and Deliver Quote" at bounding box center [356, 677] width 113 height 22
